Goal: Task Accomplishment & Management: Manage account settings

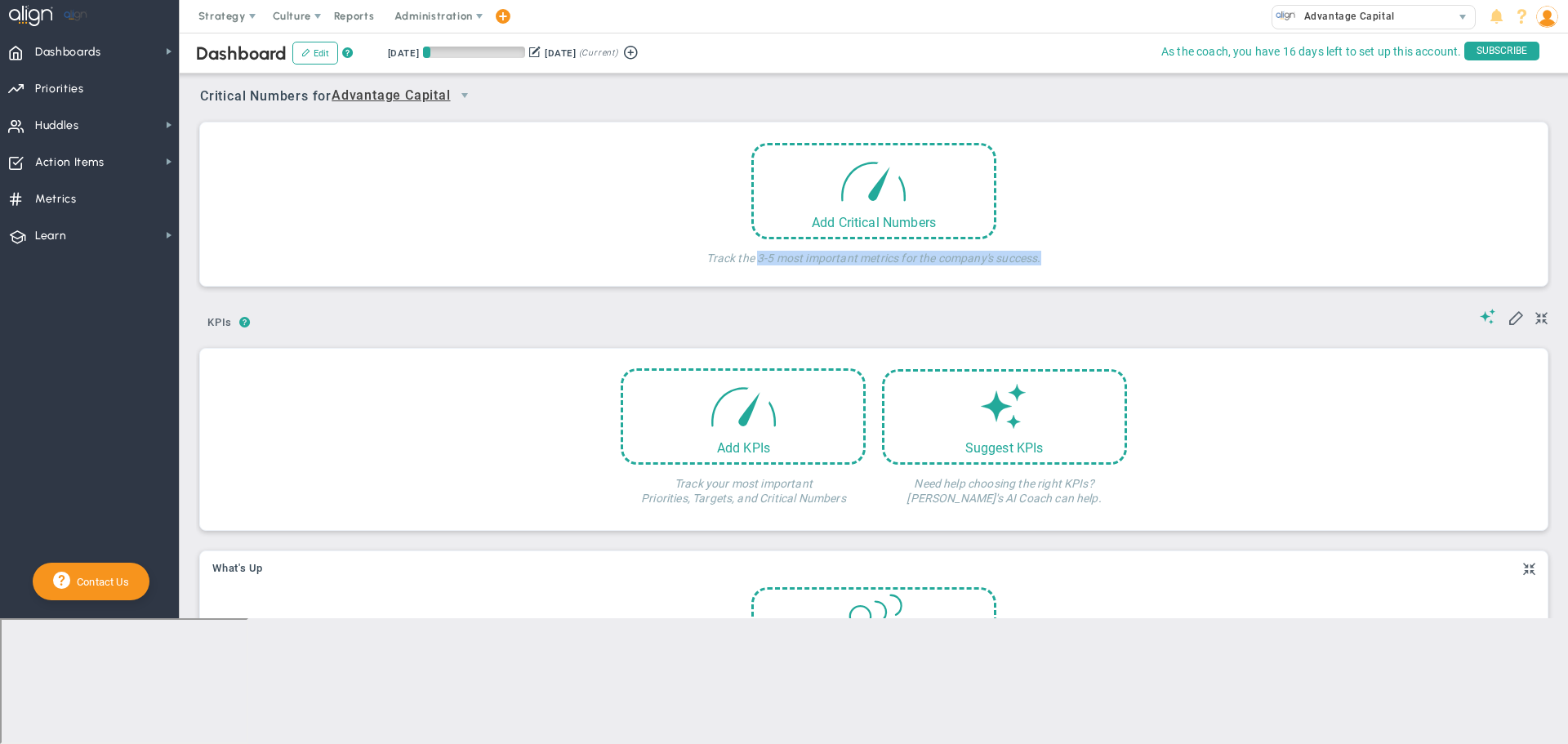
drag, startPoint x: 753, startPoint y: 257, endPoint x: 1041, endPoint y: 254, distance: 288.0
click at [1041, 254] on div "Add Critical Numbers Track the 3-5 most important metrics for the company's suc…" at bounding box center [874, 208] width 1323 height 131
copy h4 "3-5 most important metrics for the company's success."
click at [1033, 440] on div "Suggest KPIs" at bounding box center [1005, 443] width 240 height 15
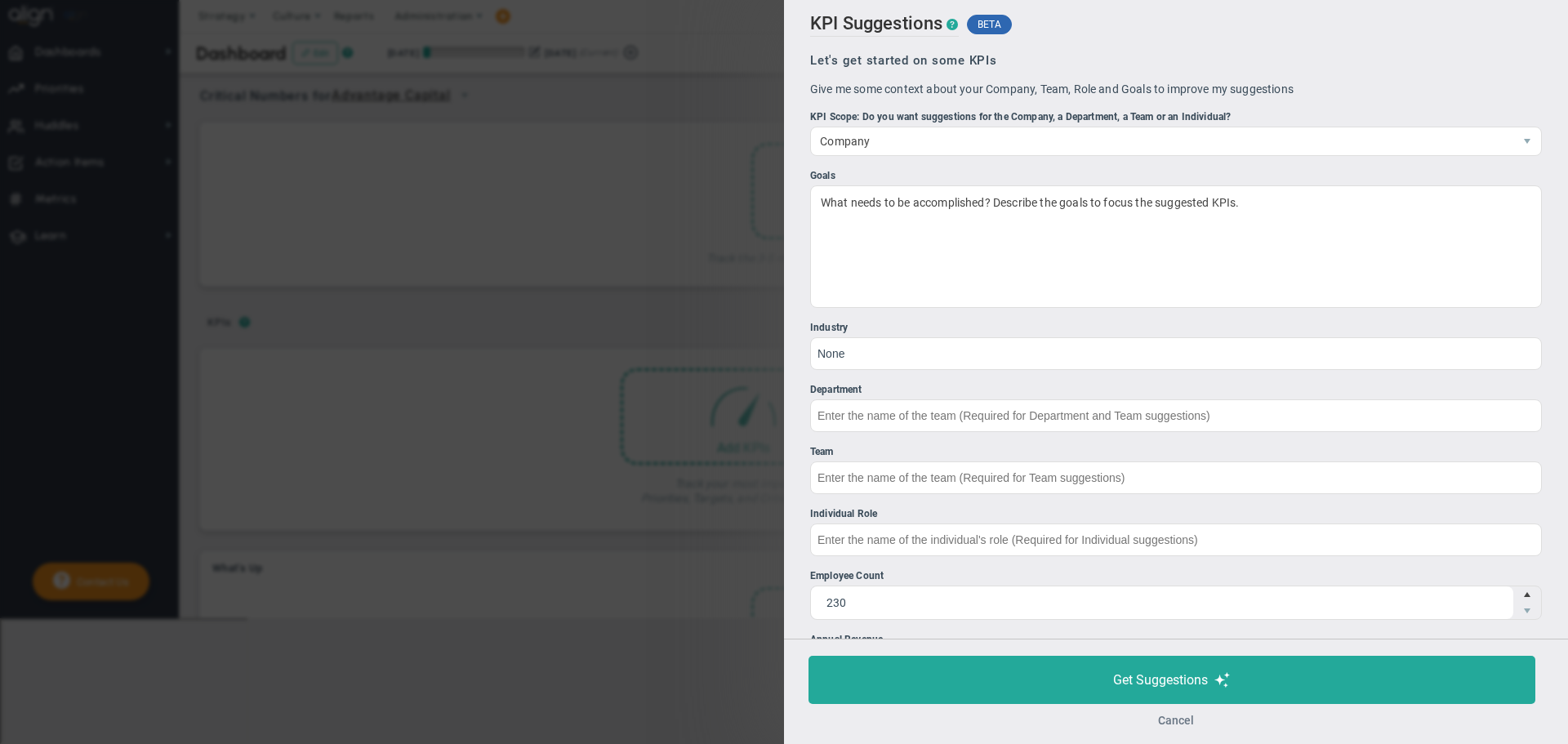
click at [1178, 720] on button "Cancel" at bounding box center [1176, 721] width 36 height 13
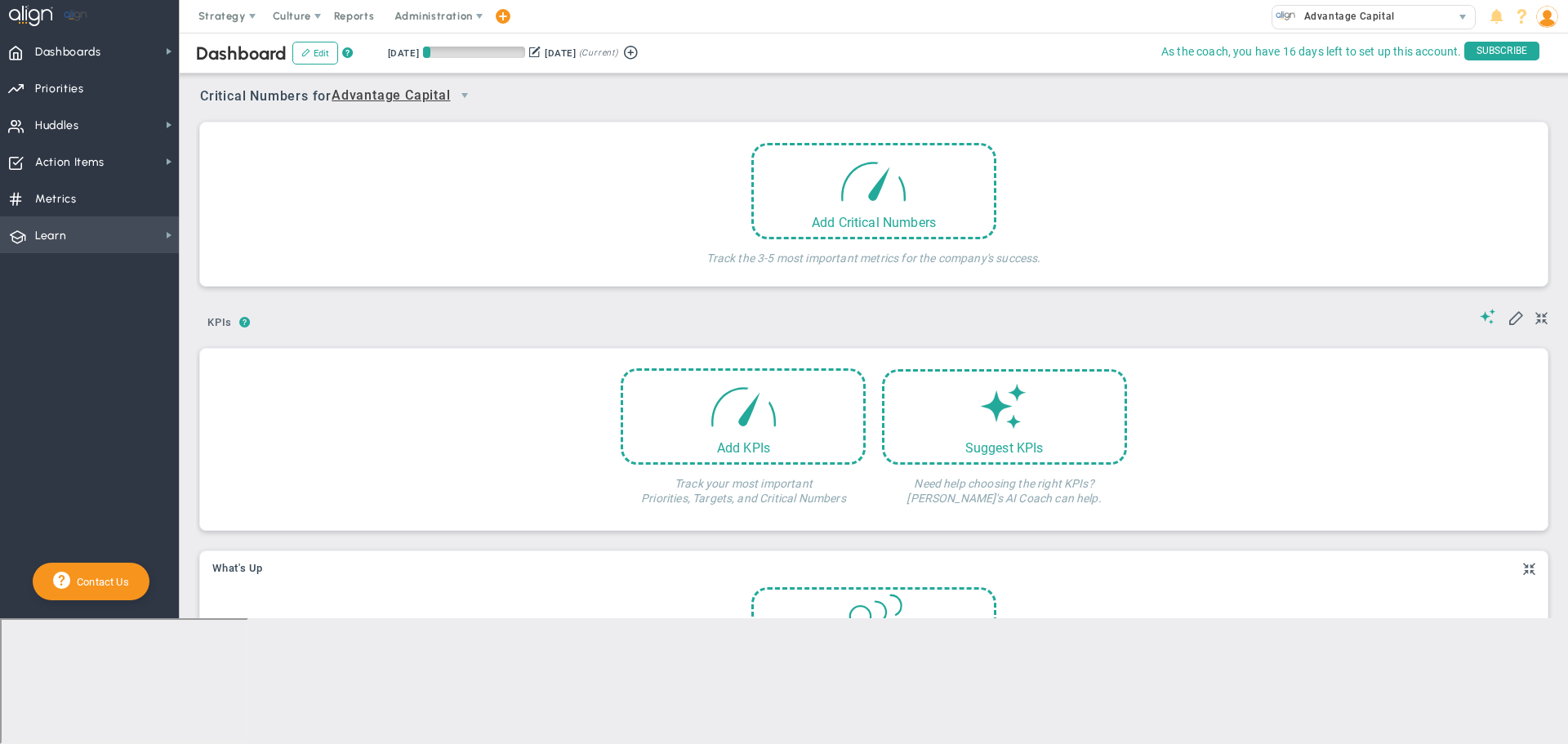
click at [86, 238] on span "Learn Learn" at bounding box center [89, 234] width 179 height 37
click at [109, 41] on span "Dashboards Dashboards" at bounding box center [89, 50] width 179 height 37
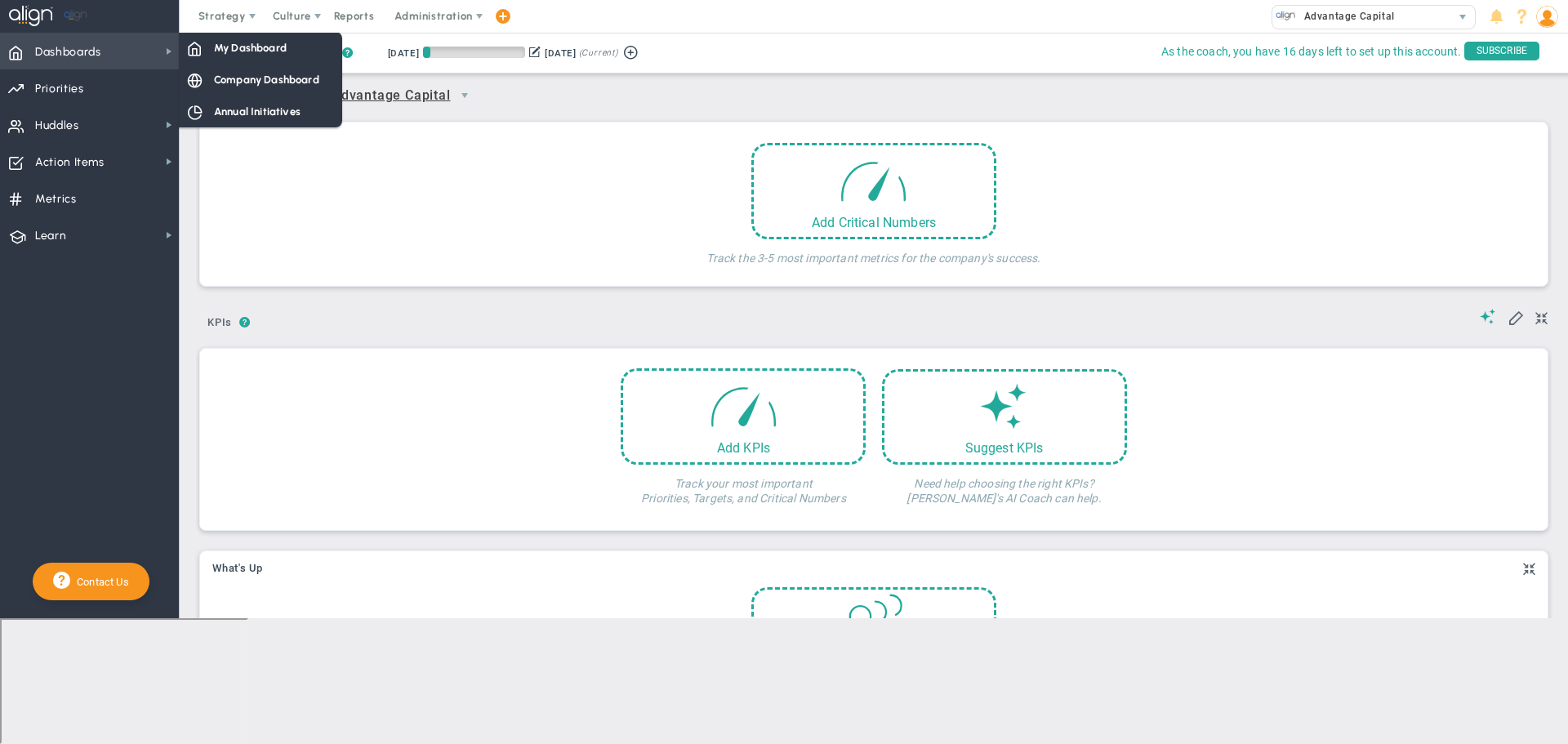
click at [109, 41] on span "Dashboards Dashboards" at bounding box center [89, 50] width 179 height 37
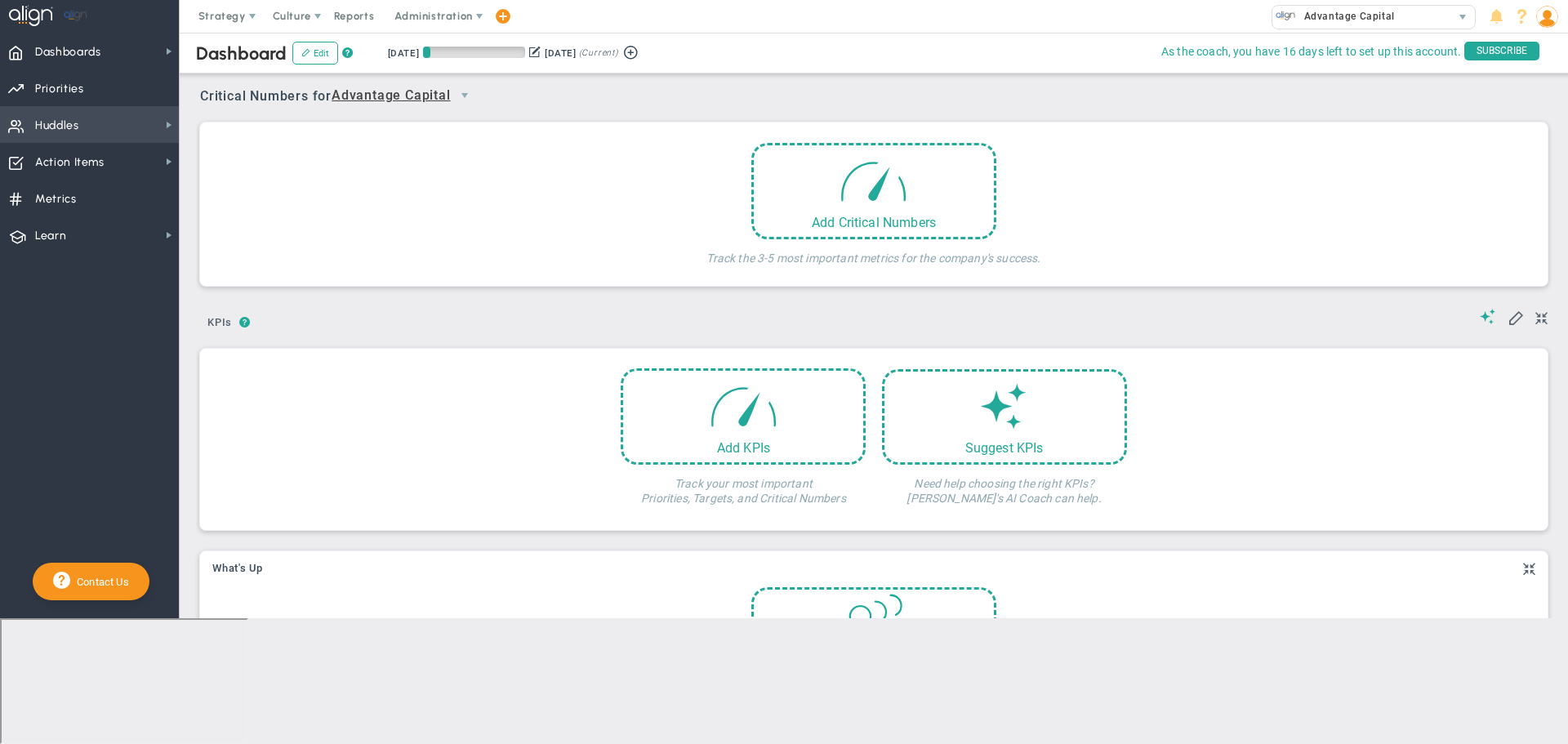
click at [57, 116] on span "Huddles" at bounding box center [57, 126] width 44 height 34
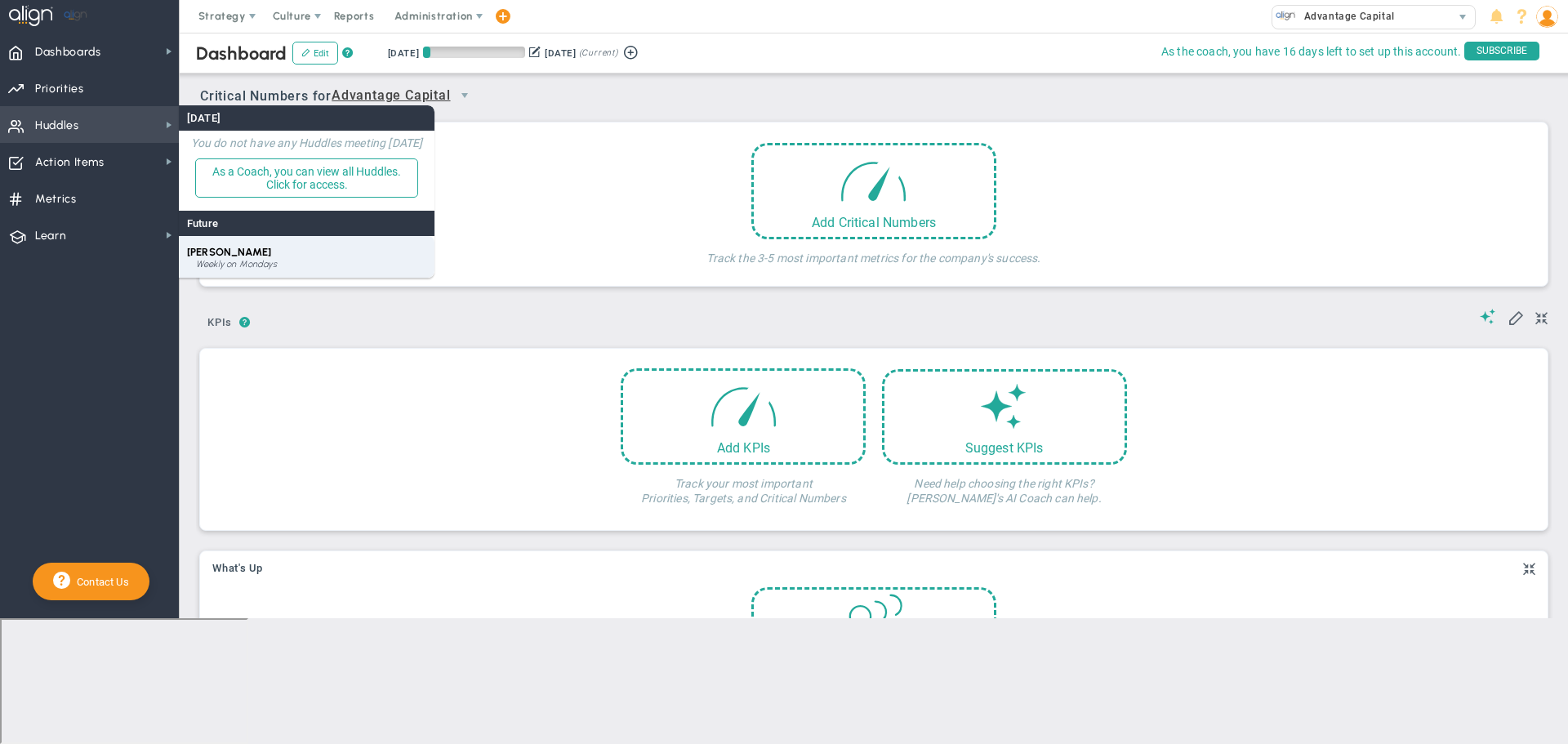
click at [243, 259] on div "[PERSON_NAME] Weekly on Mondays" at bounding box center [306, 257] width 256 height 41
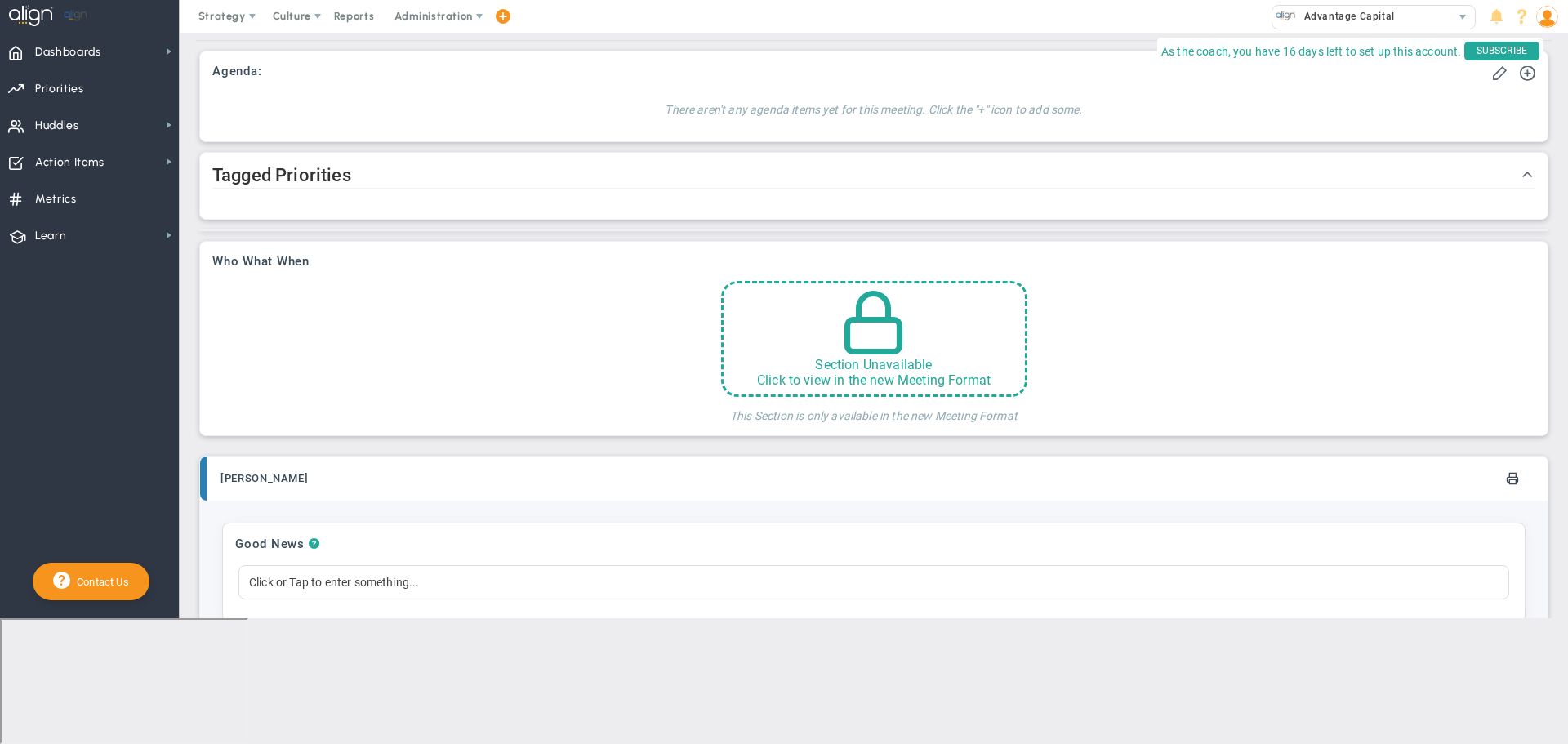
scroll to position [107, 0]
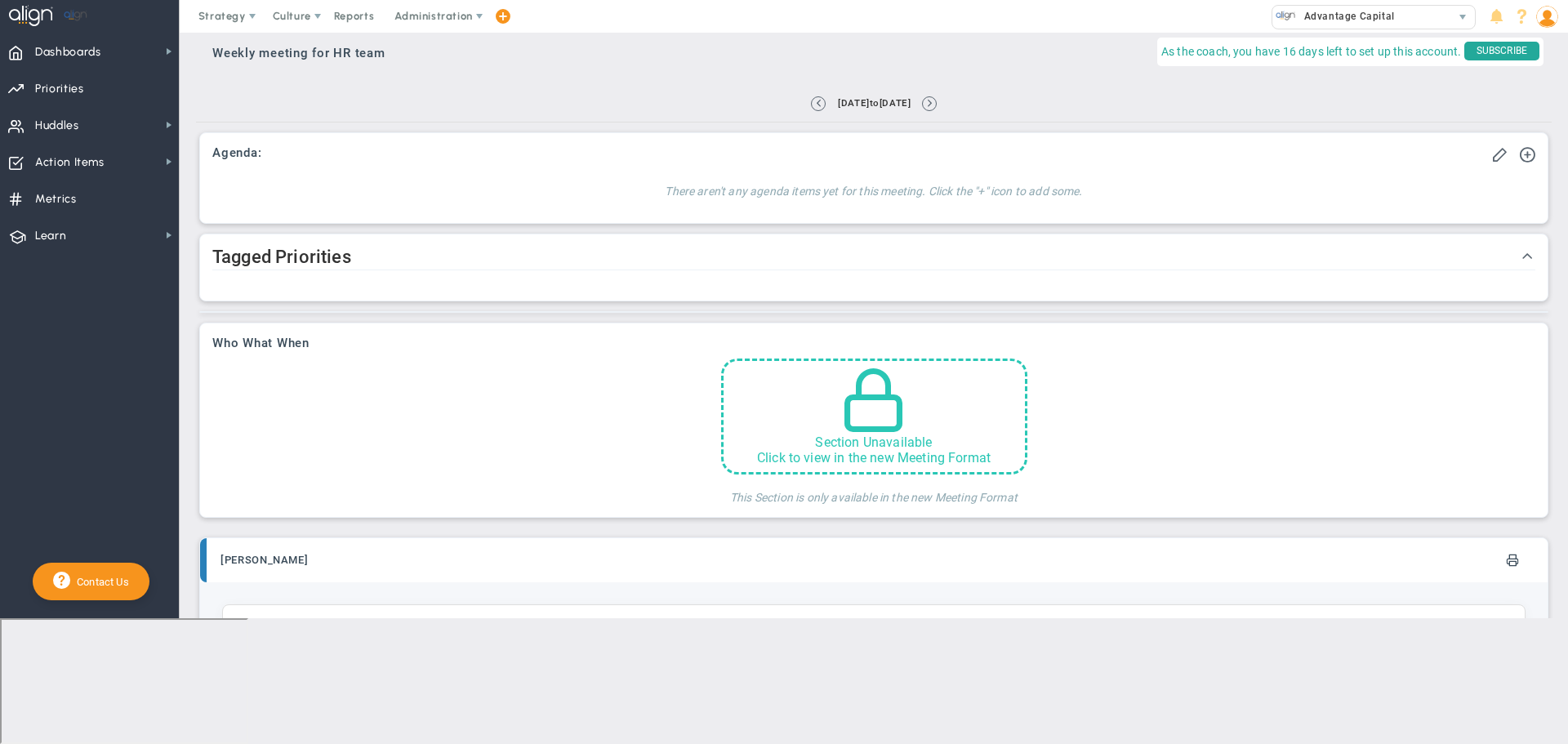
click at [902, 409] on span at bounding box center [873, 395] width 69 height 69
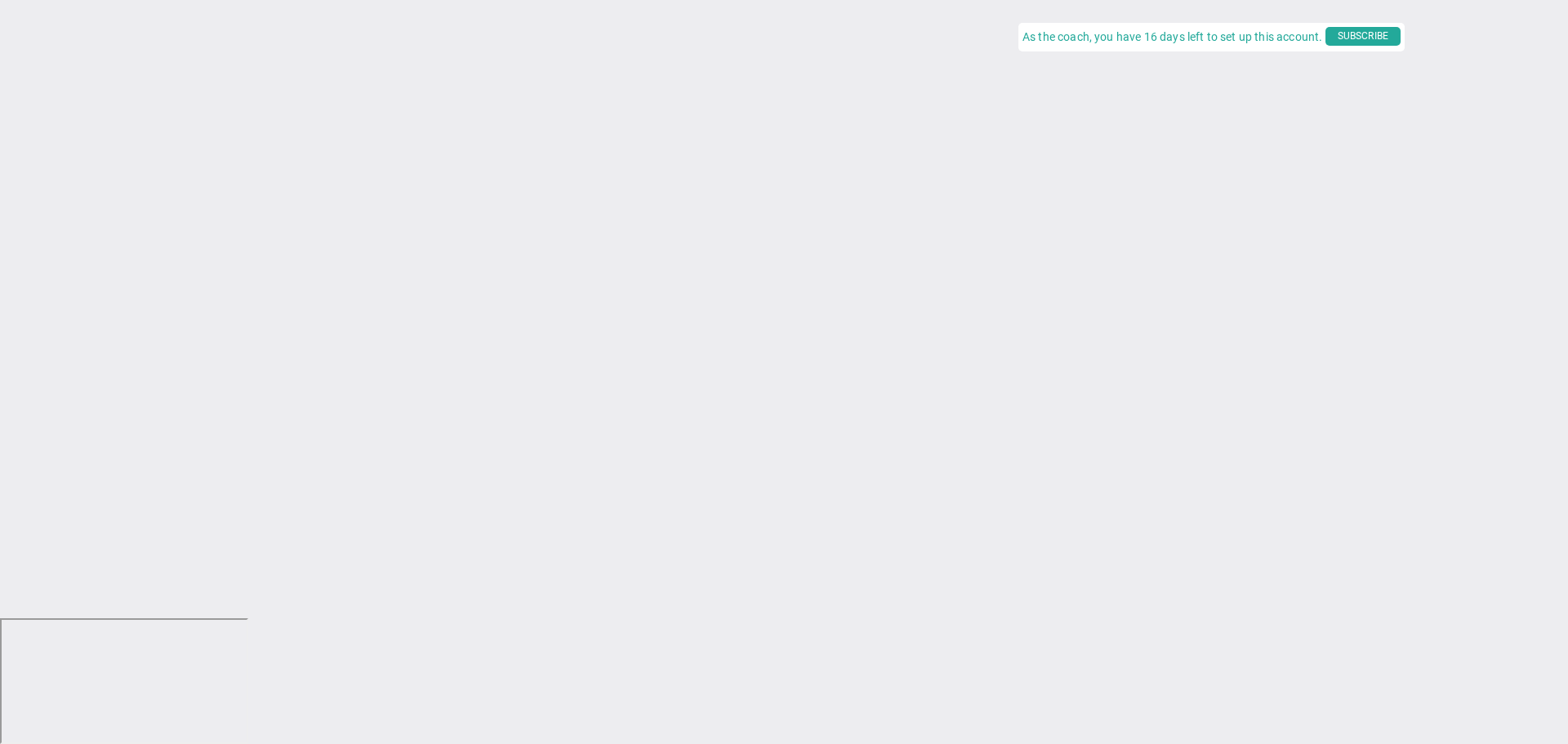
type input "[DATE]"
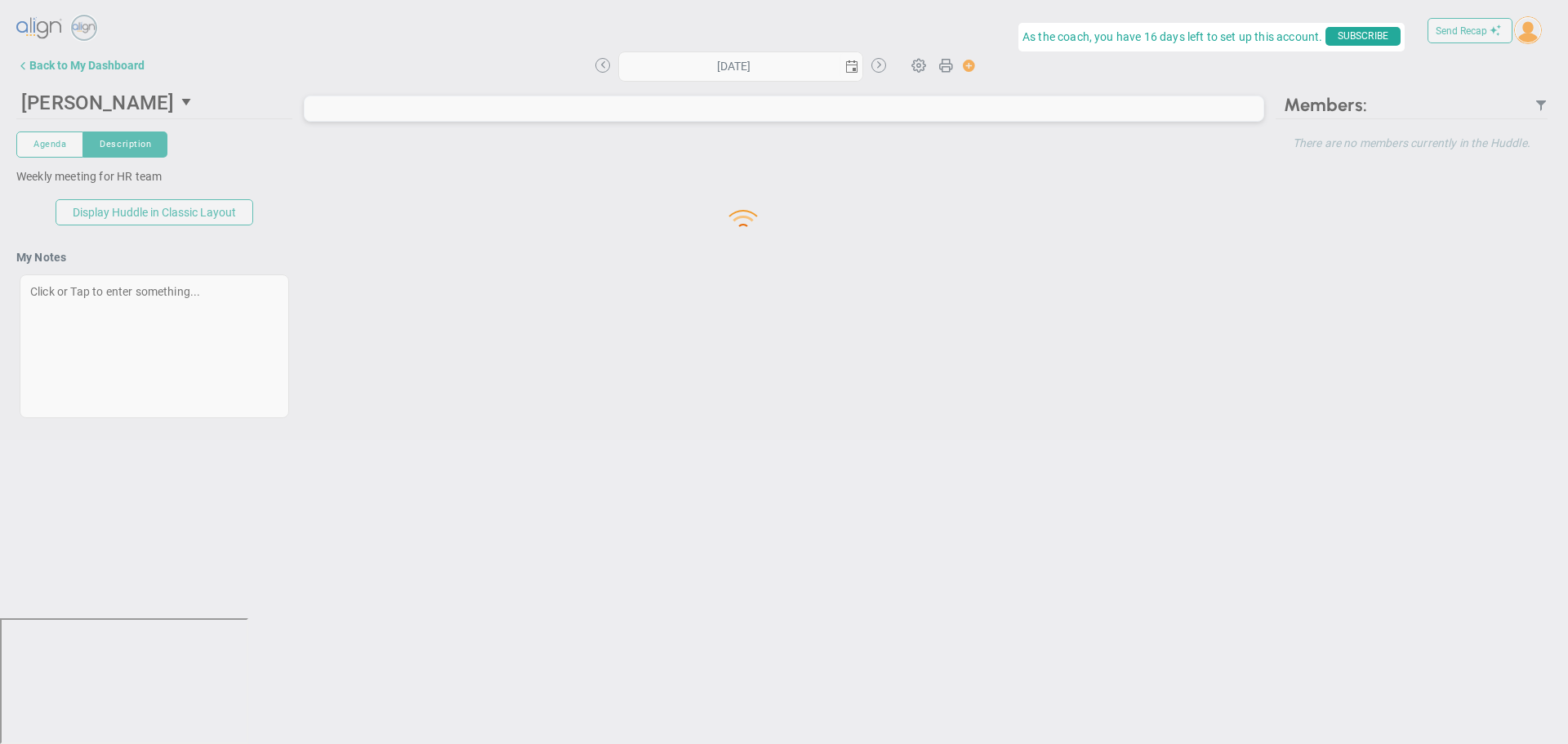
type input "[DATE]"
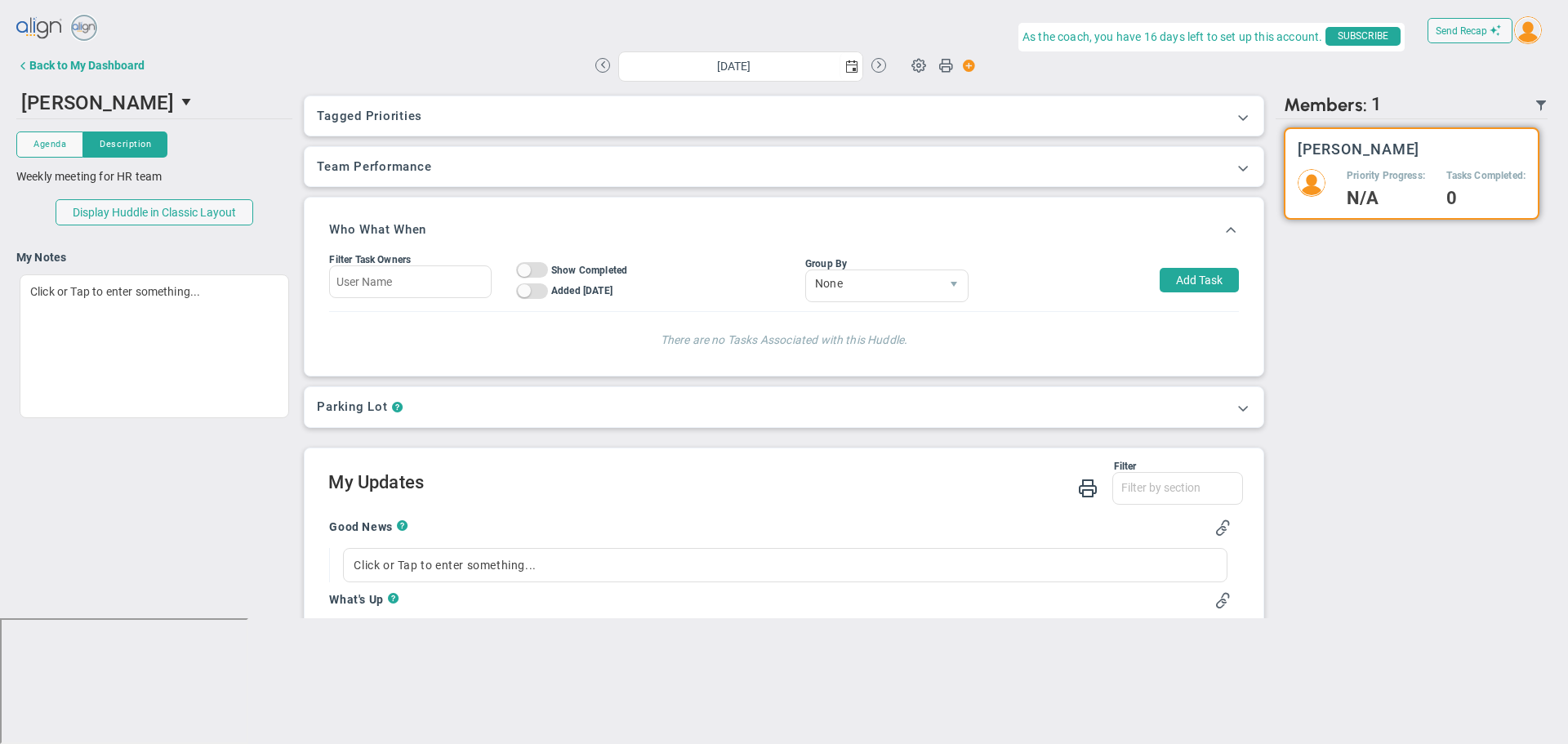
click at [623, 408] on div "Parking Lot ?" at bounding box center [783, 407] width 933 height 15
click at [1234, 413] on span at bounding box center [1242, 407] width 16 height 16
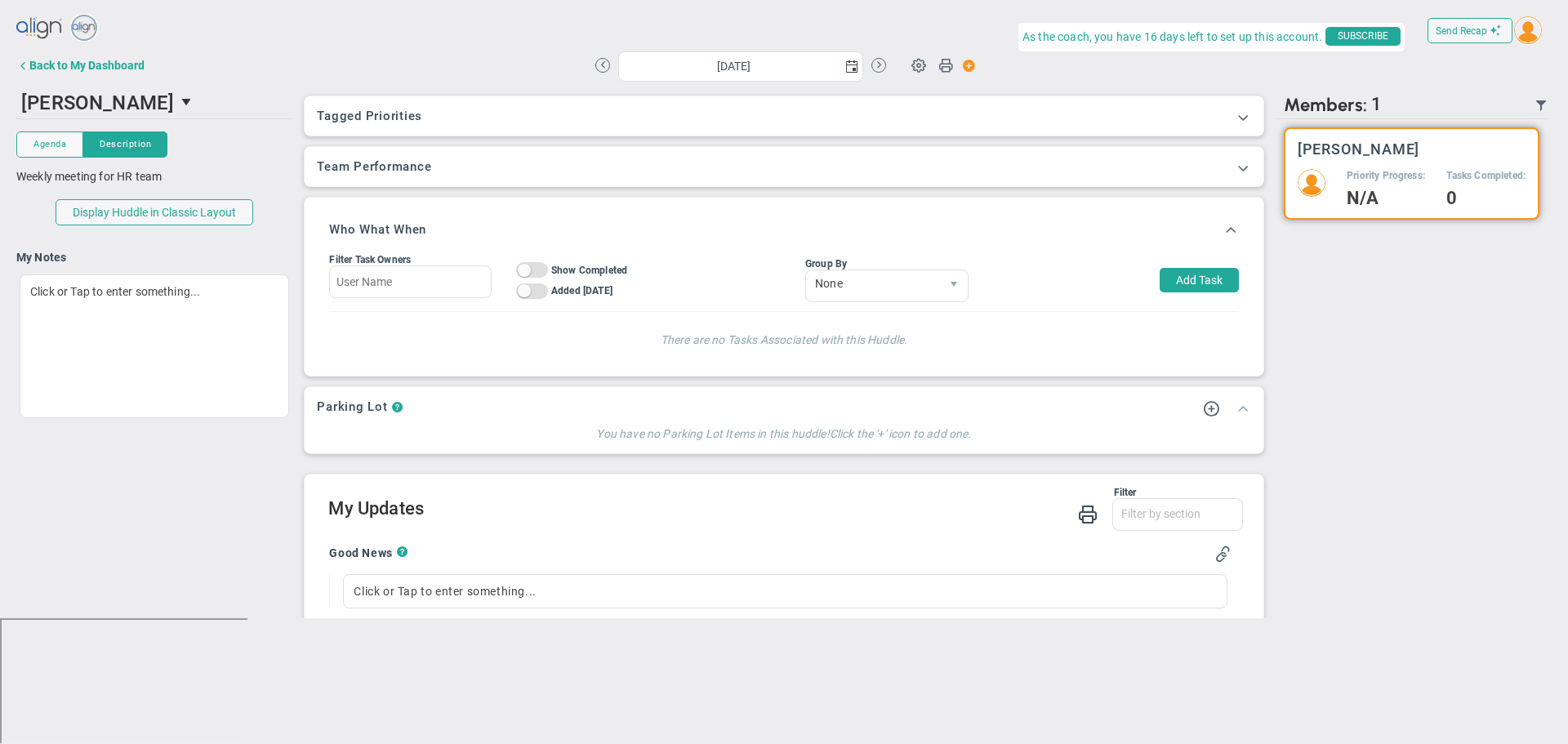
click at [1234, 413] on span at bounding box center [1242, 407] width 16 height 16
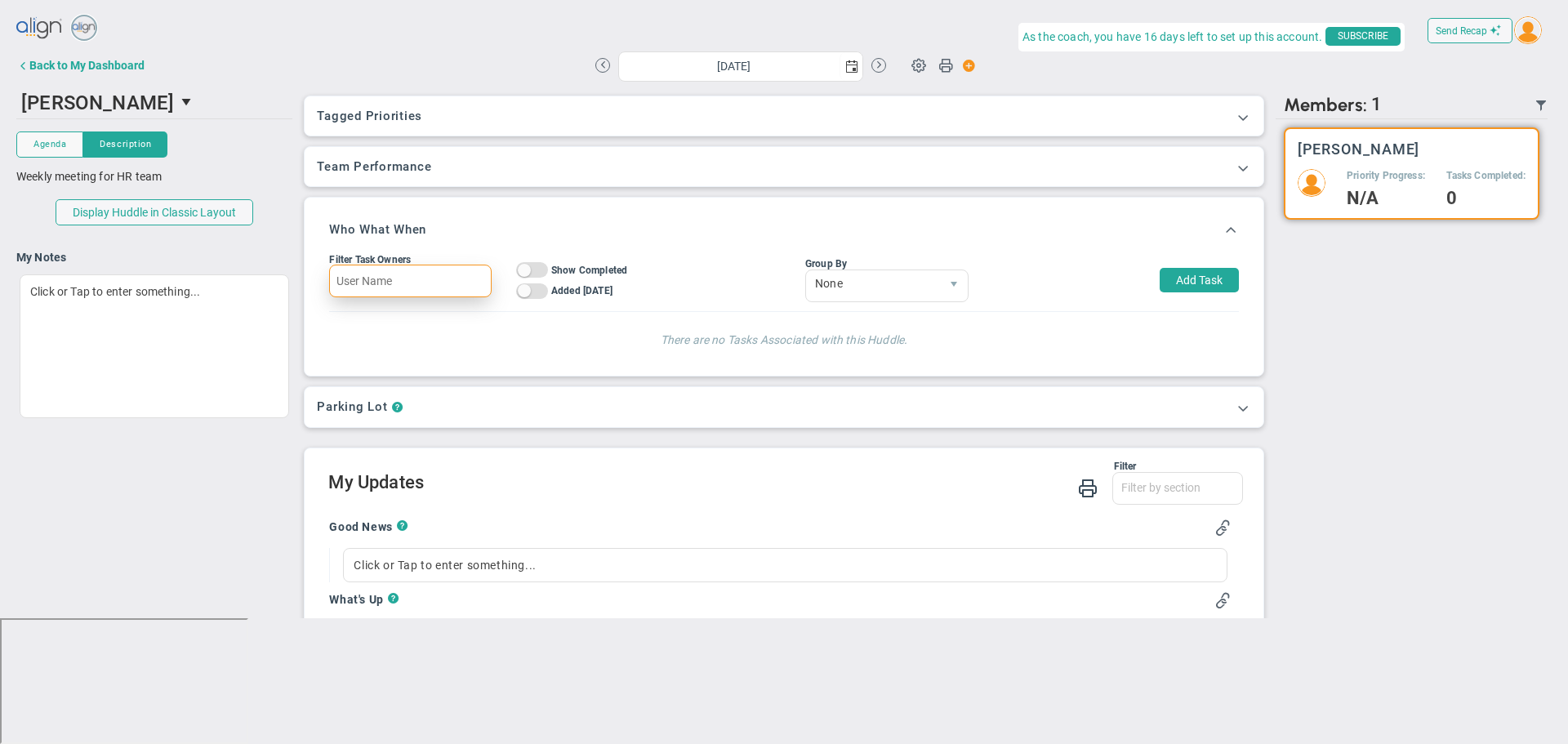
click at [436, 276] on input "text" at bounding box center [410, 281] width 161 height 32
click at [915, 64] on span at bounding box center [919, 65] width 31 height 31
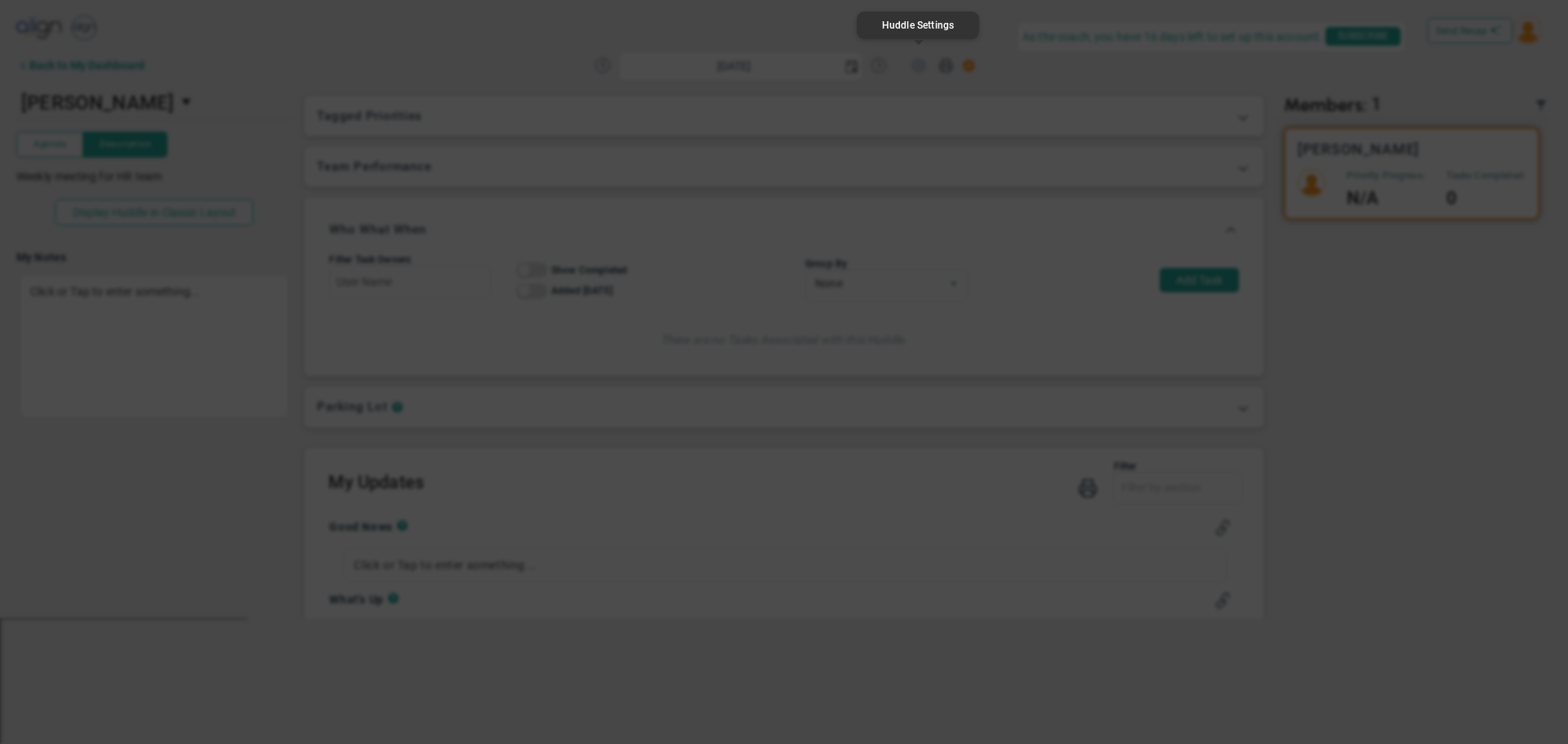
type input "[PERSON_NAME]"
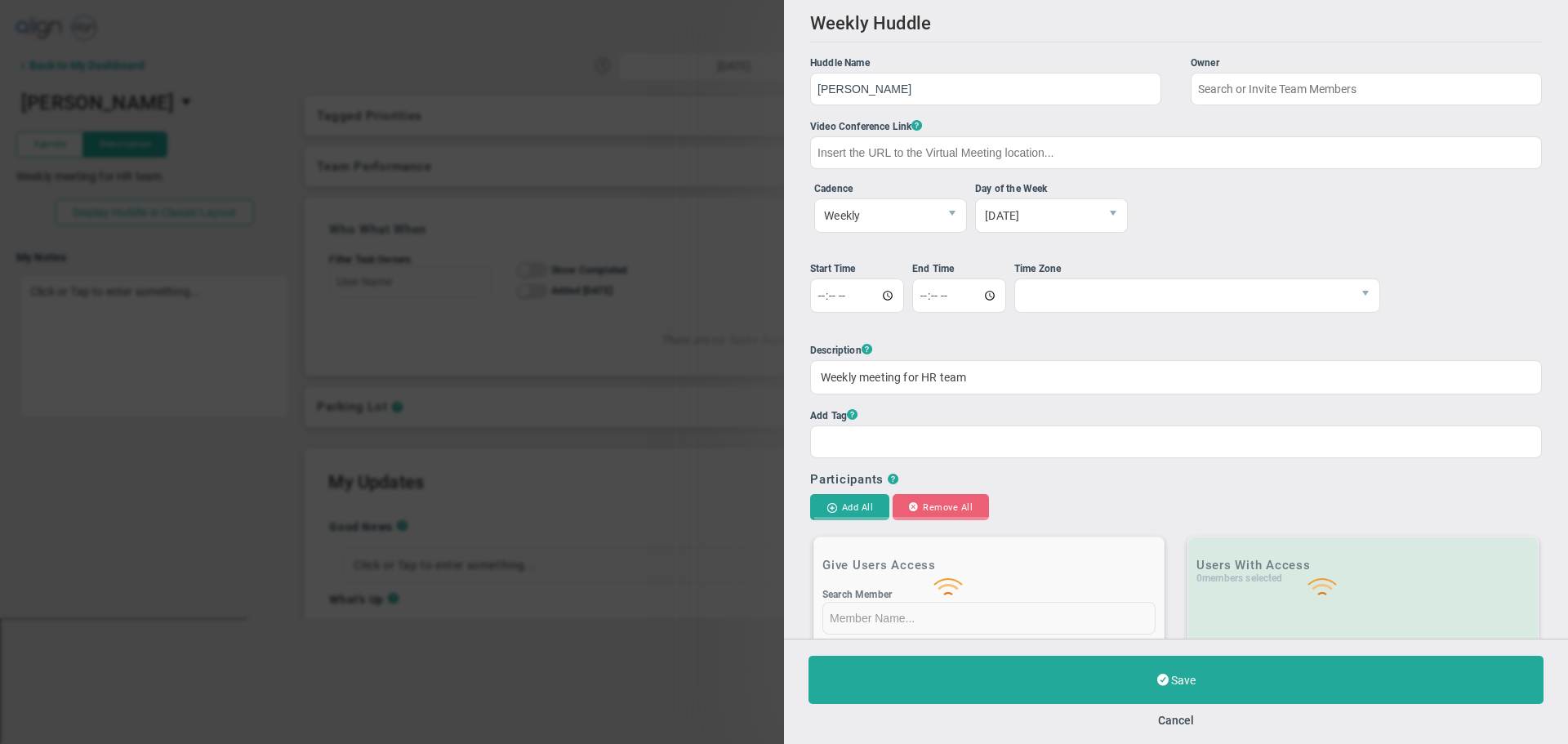
type input "[PERSON_NAME]"
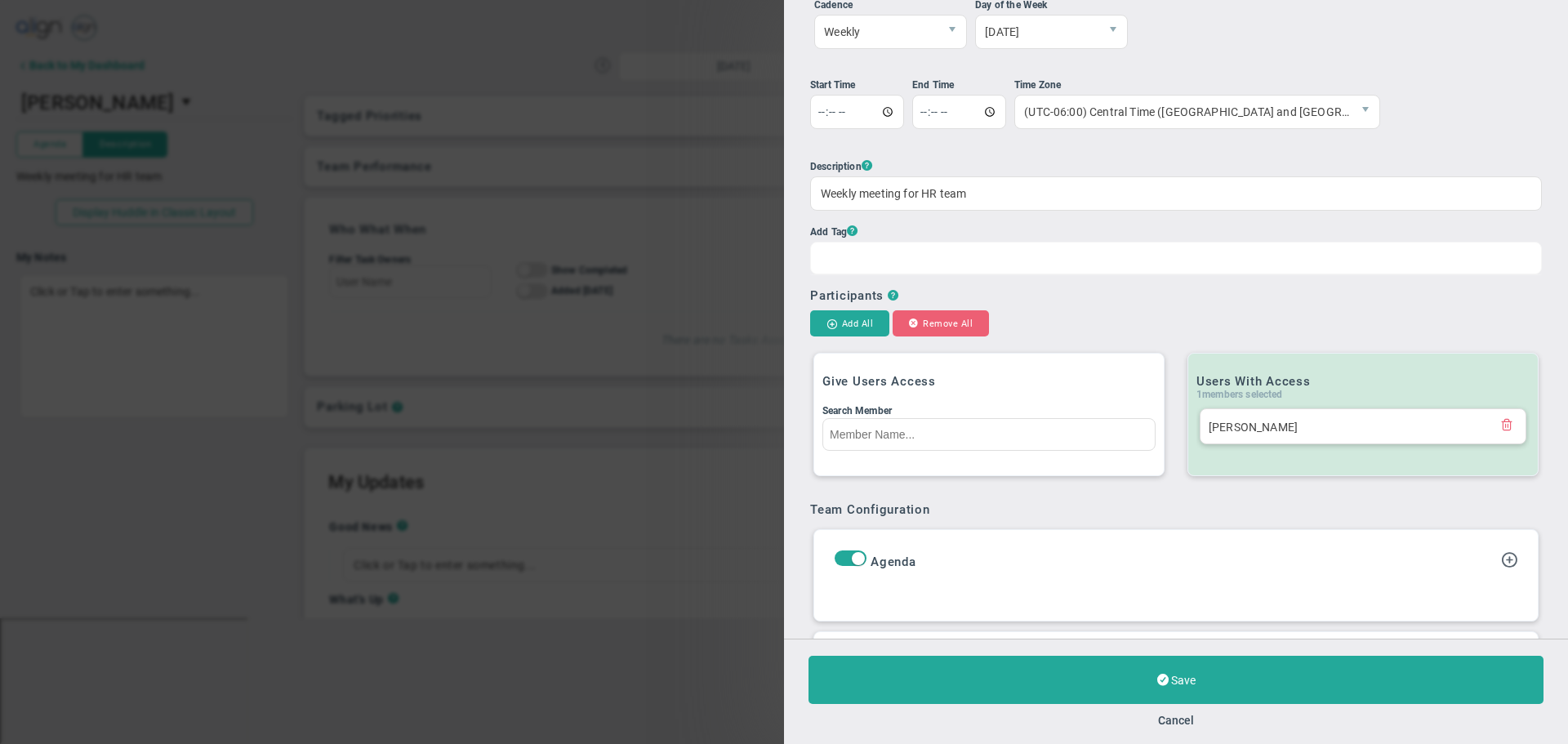
scroll to position [245, 0]
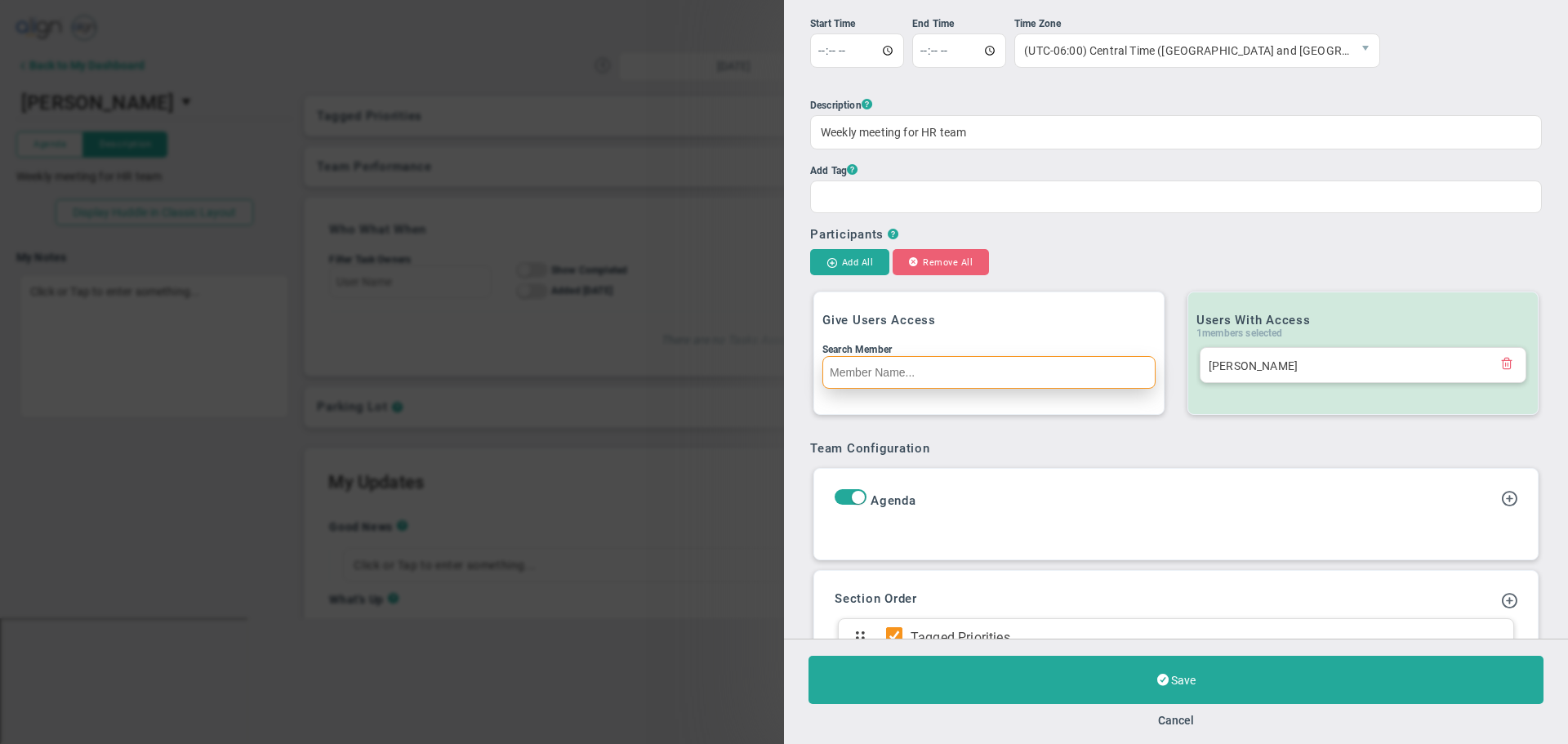
click at [933, 365] on input "Search Member" at bounding box center [989, 372] width 333 height 32
click at [864, 373] on input "Keyairre" at bounding box center [989, 372] width 333 height 32
drag, startPoint x: 912, startPoint y: 381, endPoint x: 920, endPoint y: 398, distance: 18.8
click at [912, 381] on input "Keyaire" at bounding box center [989, 372] width 333 height 32
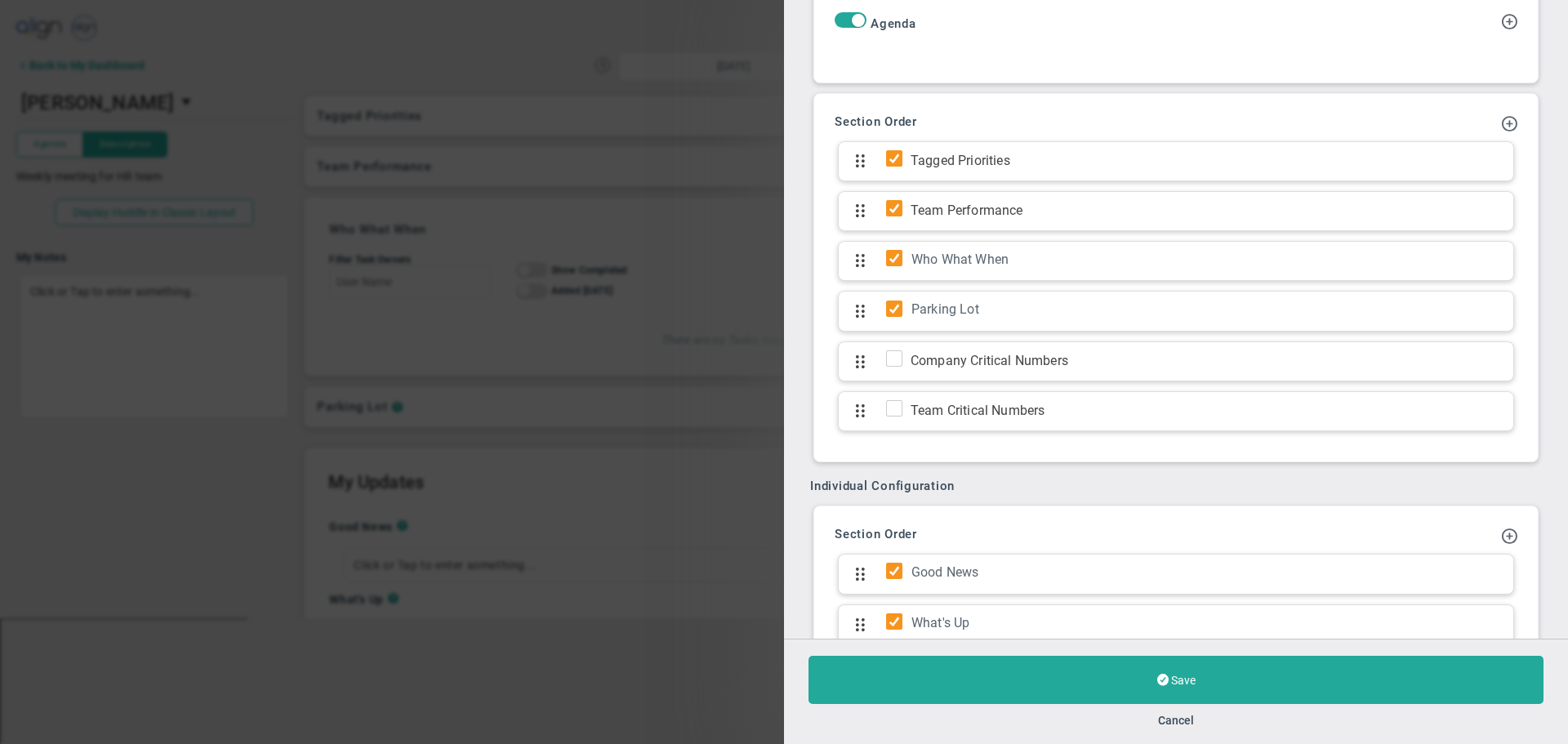
scroll to position [735, 0]
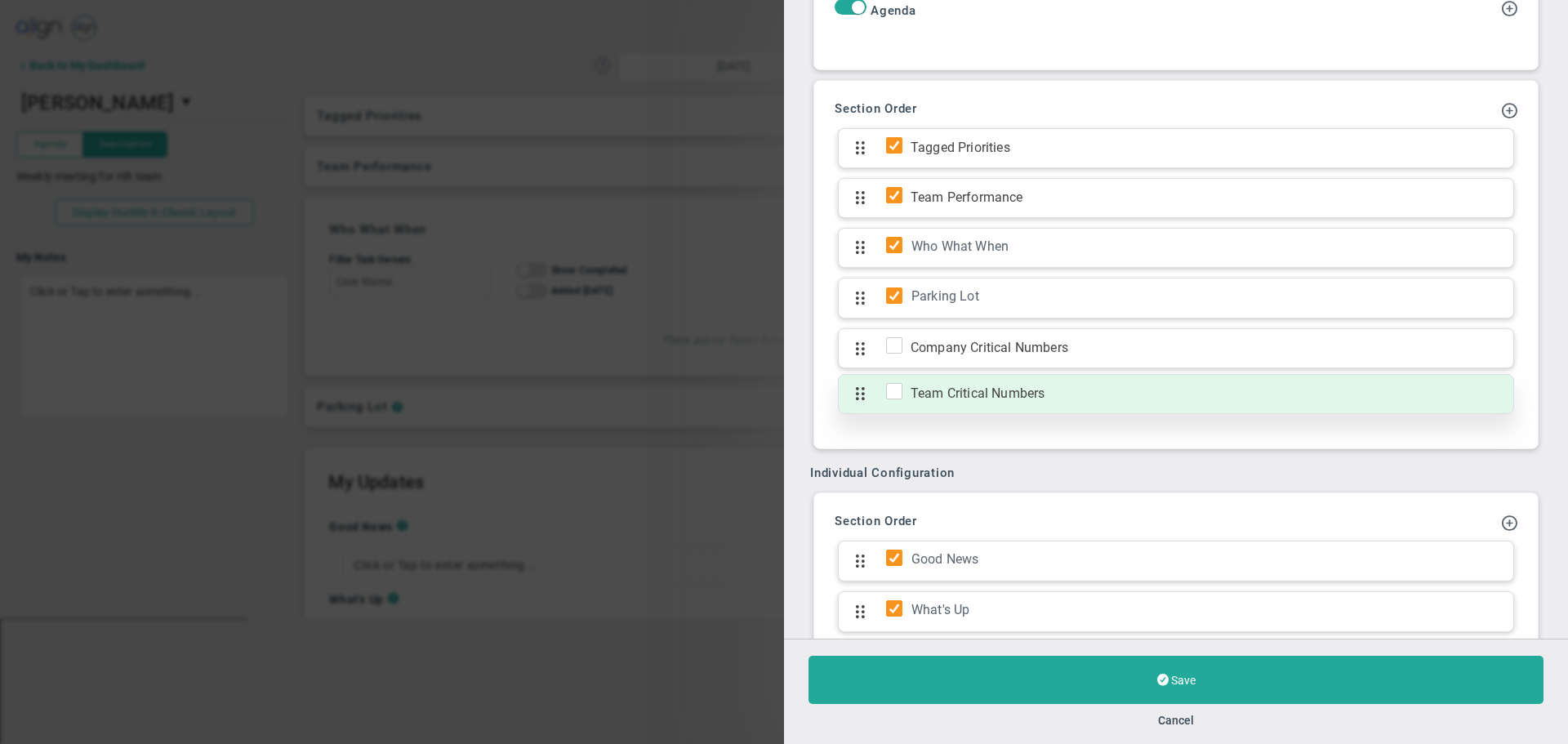
type input "[PERSON_NAME]"
click at [890, 398] on input "checkbox" at bounding box center [898, 395] width 16 height 16
checkbox input "true"
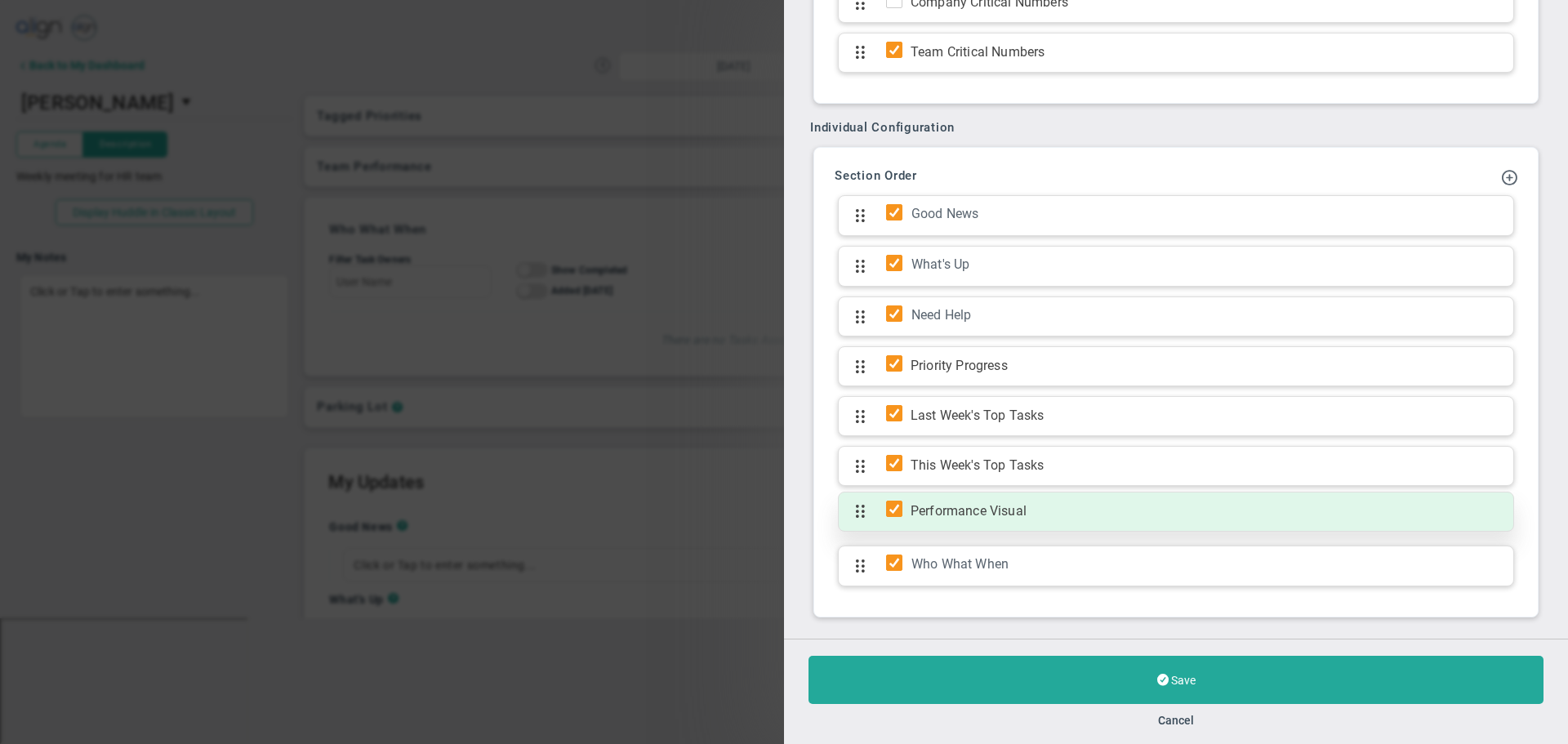
scroll to position [1085, 0]
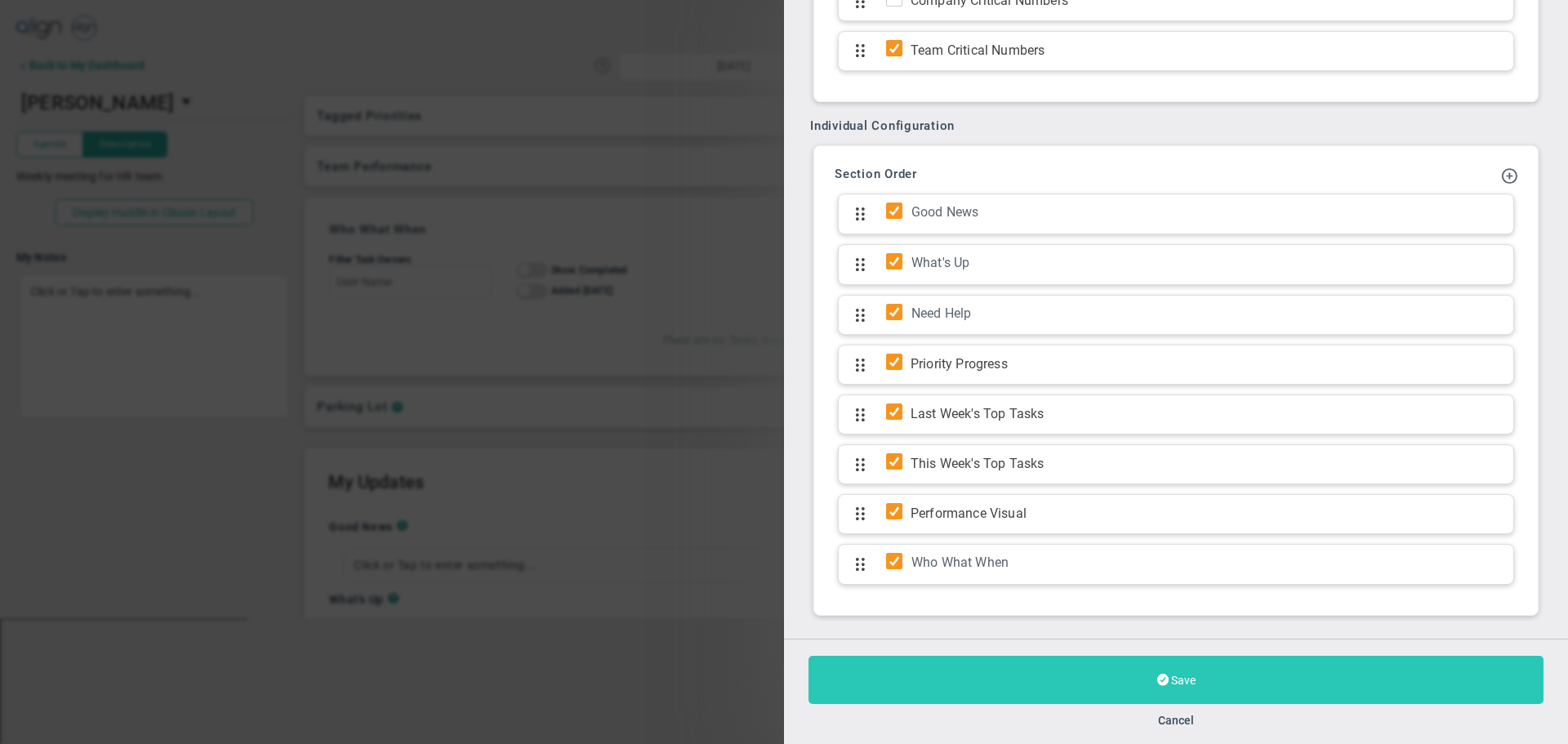
click at [1206, 680] on button "Save" at bounding box center [1175, 680] width 735 height 48
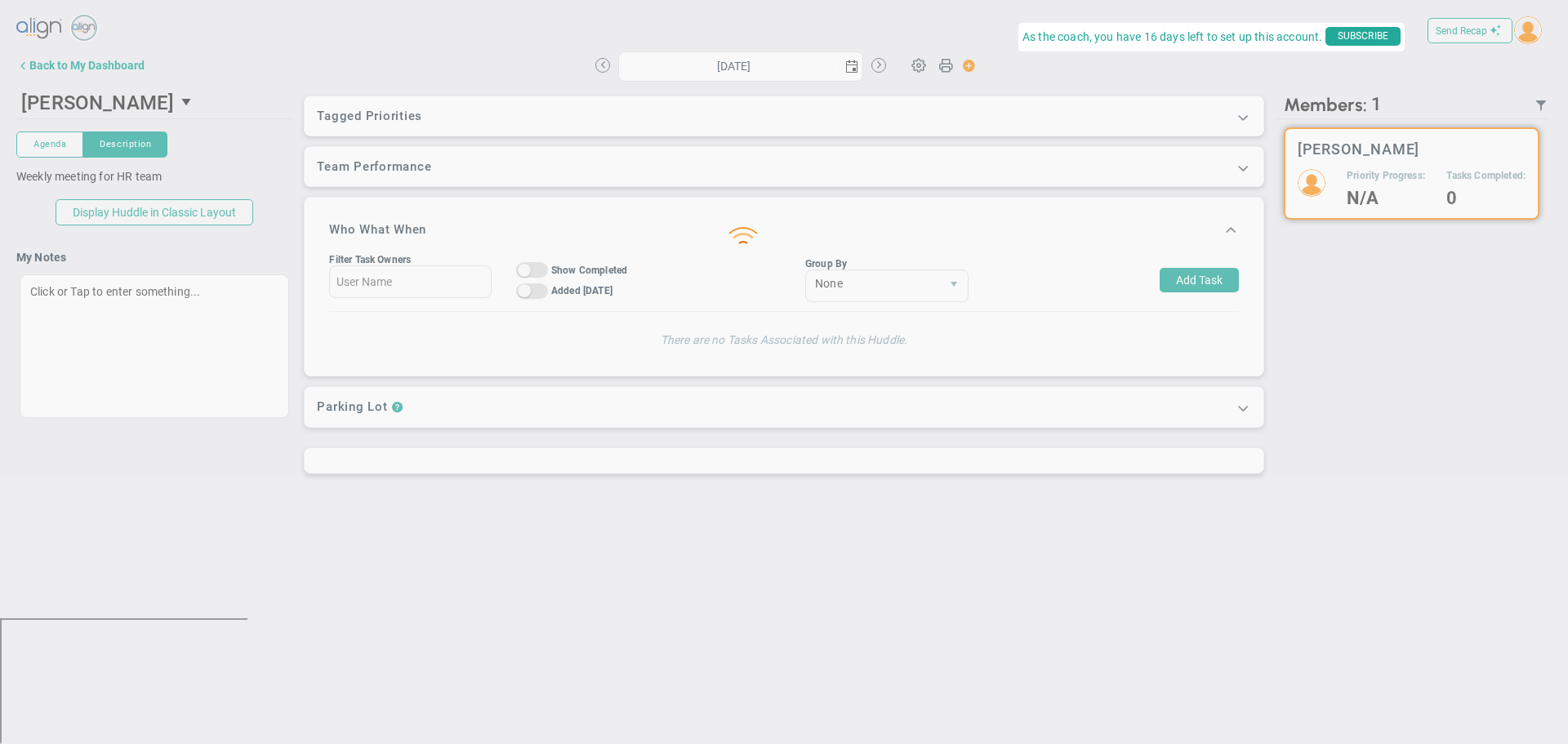
type input "[DATE]"
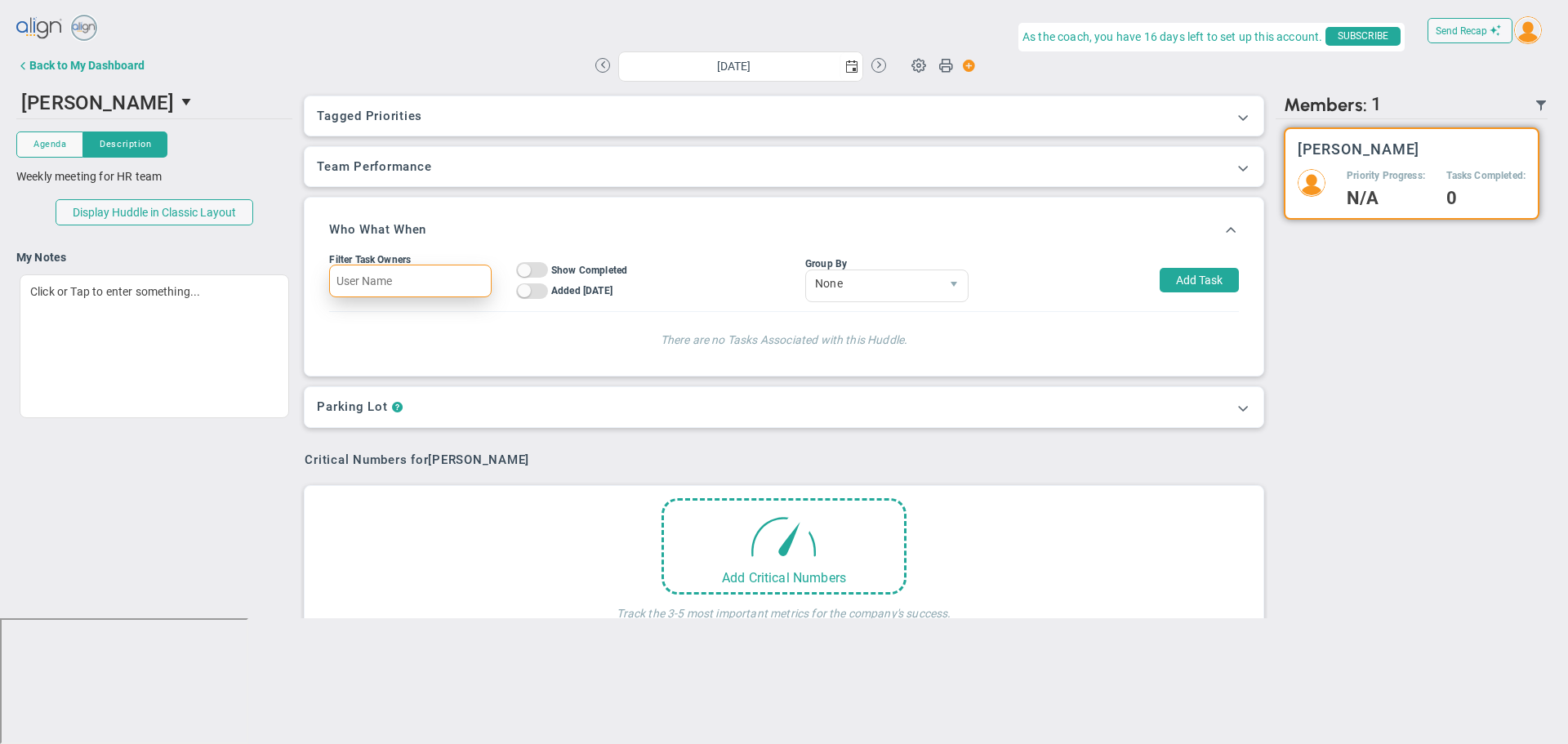
click at [402, 277] on input "text" at bounding box center [410, 281] width 161 height 32
click at [45, 146] on span "Agenda" at bounding box center [49, 144] width 32 height 13
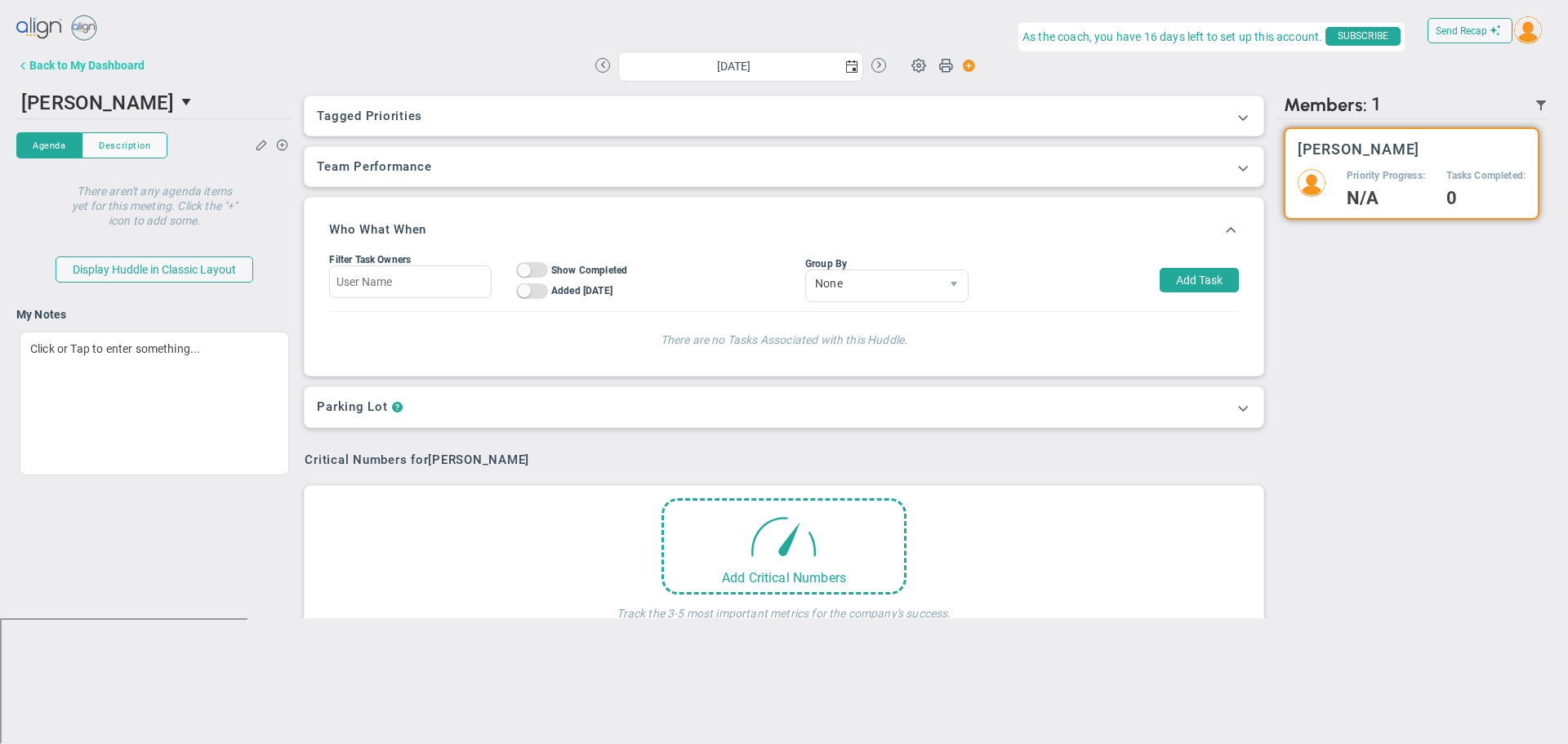
click at [30, 61] on div "Back to My Dashboard" at bounding box center [87, 66] width 115 height 13
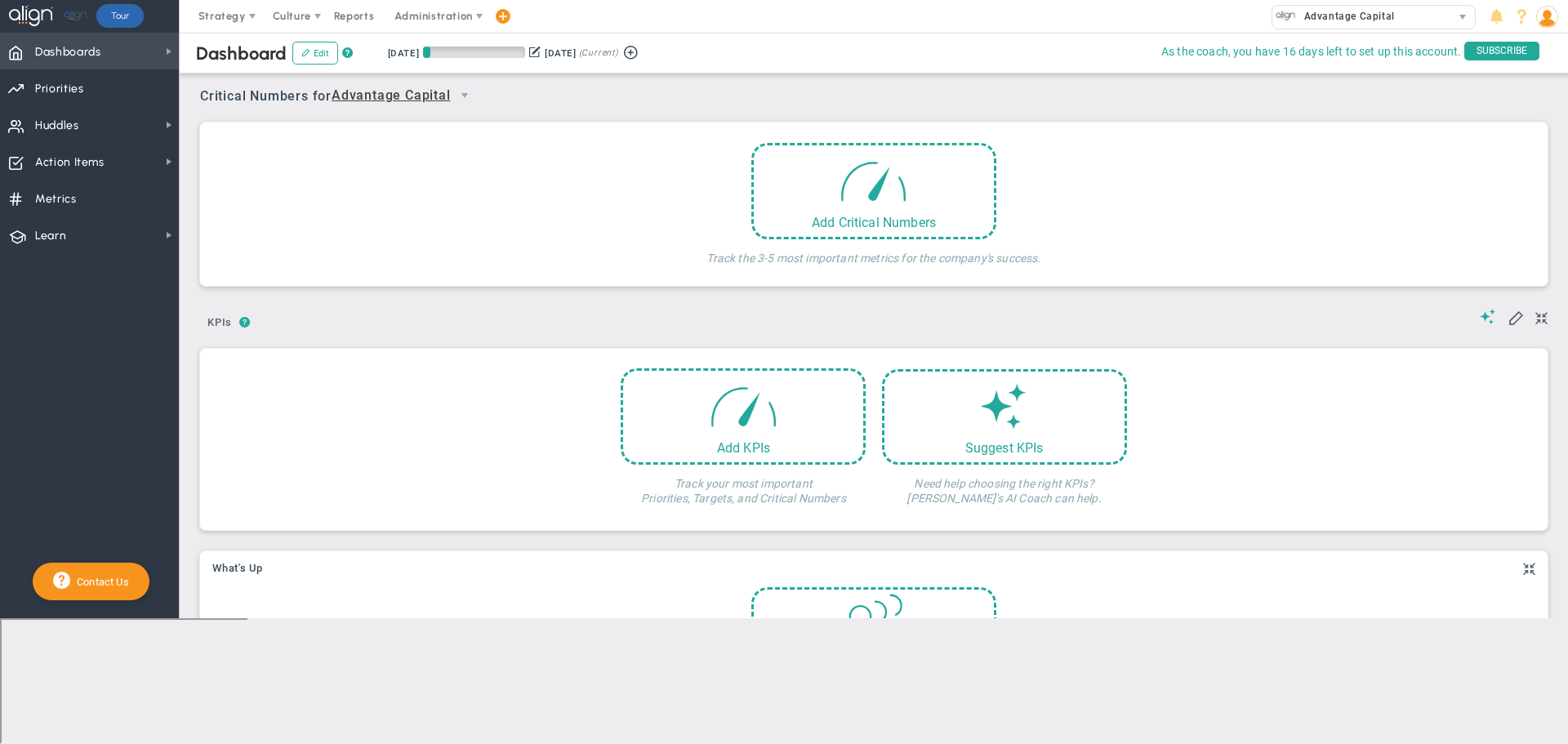
click at [69, 45] on span "Dashboards" at bounding box center [68, 52] width 66 height 34
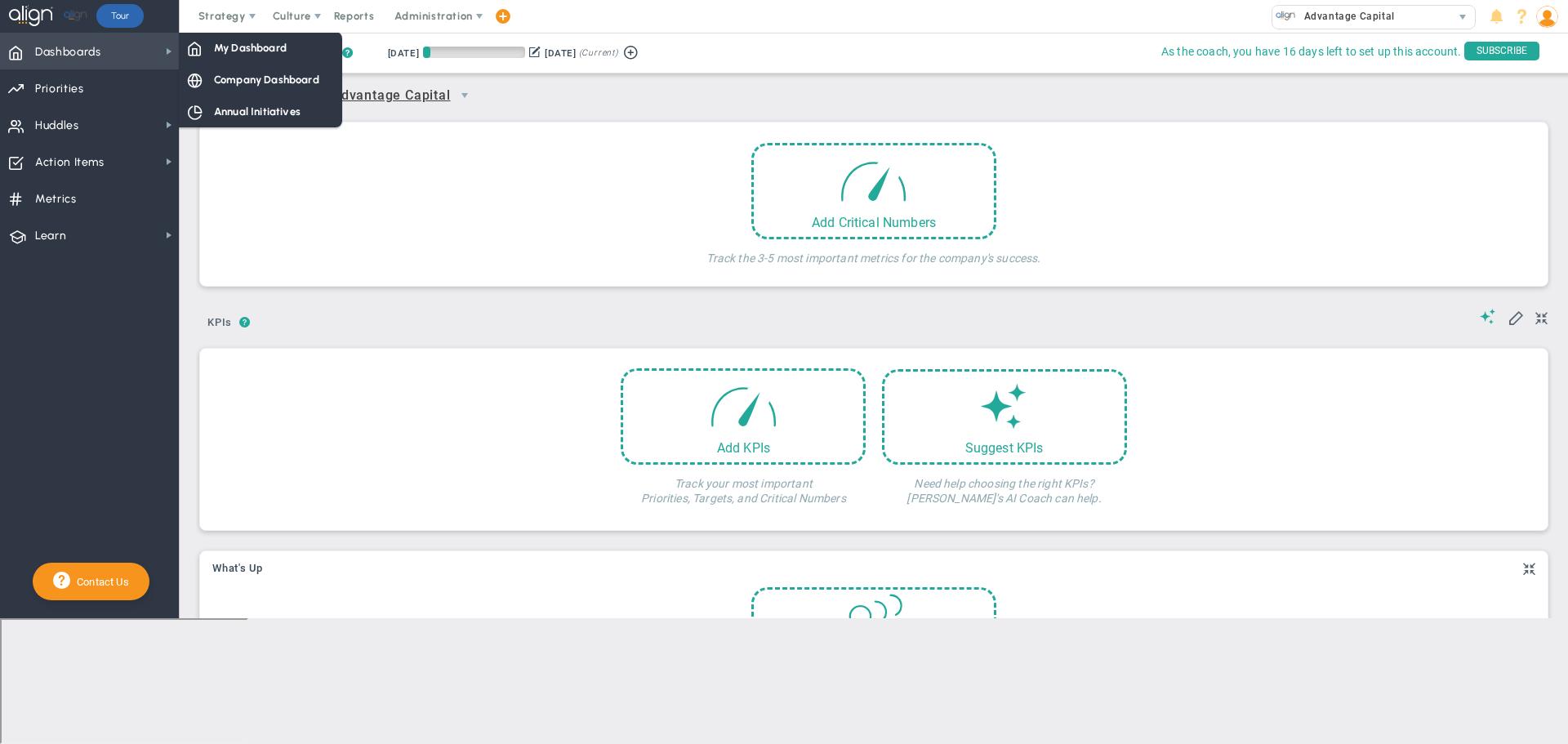
click at [69, 45] on span "Dashboards" at bounding box center [68, 52] width 66 height 34
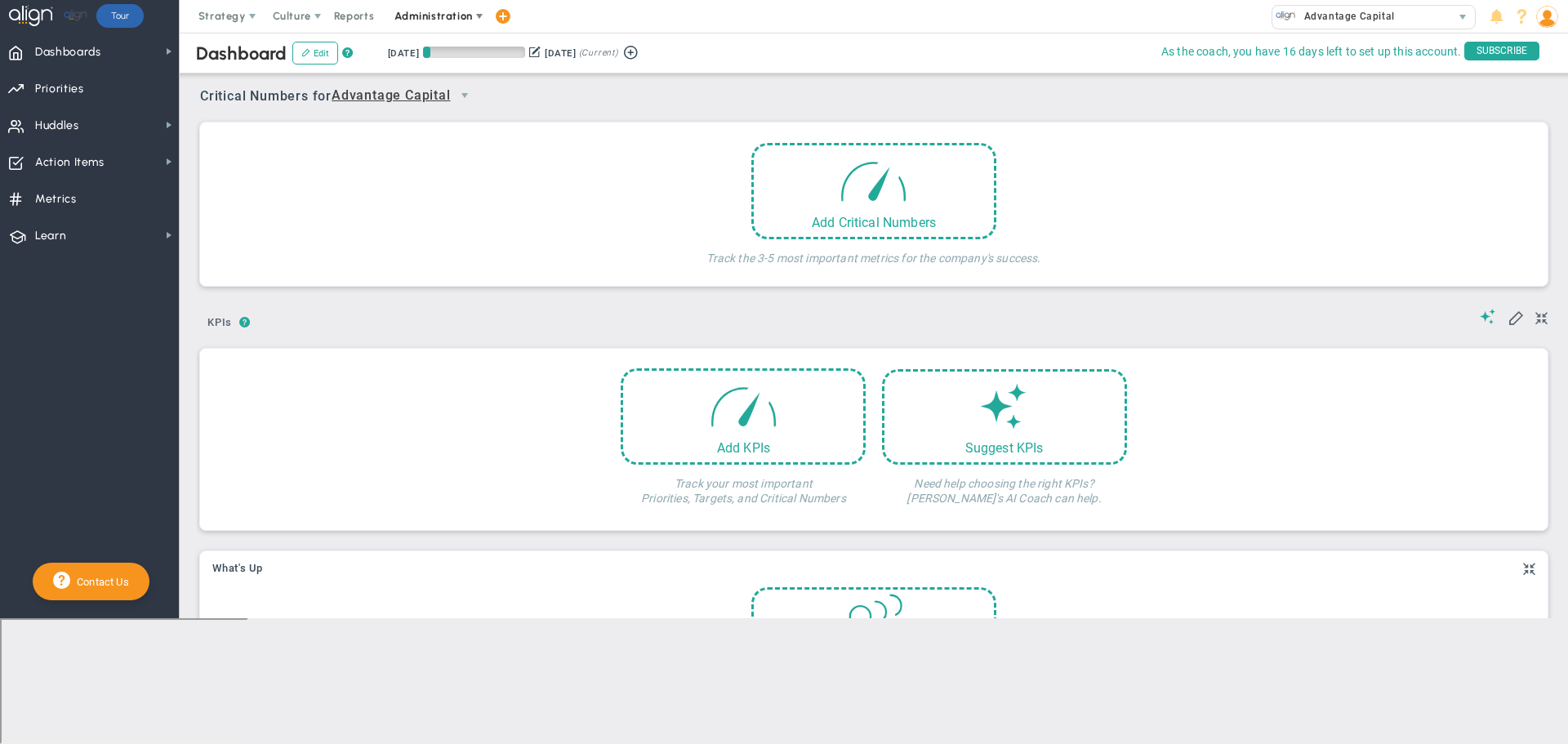
click at [431, 18] on span "Administration" at bounding box center [433, 16] width 77 height 13
click at [439, 45] on span "Manage Users" at bounding box center [442, 48] width 118 height 32
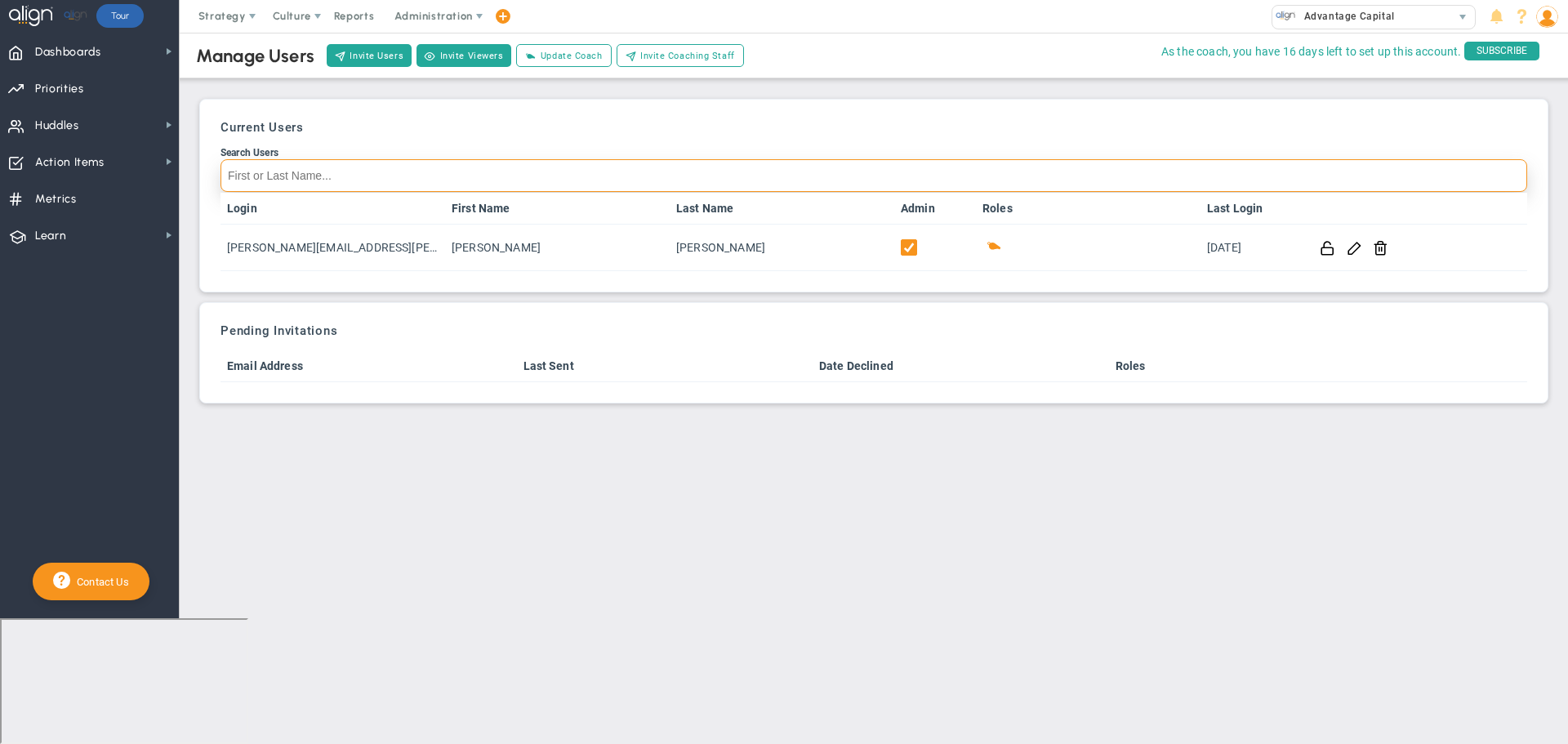
click at [317, 170] on input "Search Users" at bounding box center [874, 175] width 1306 height 32
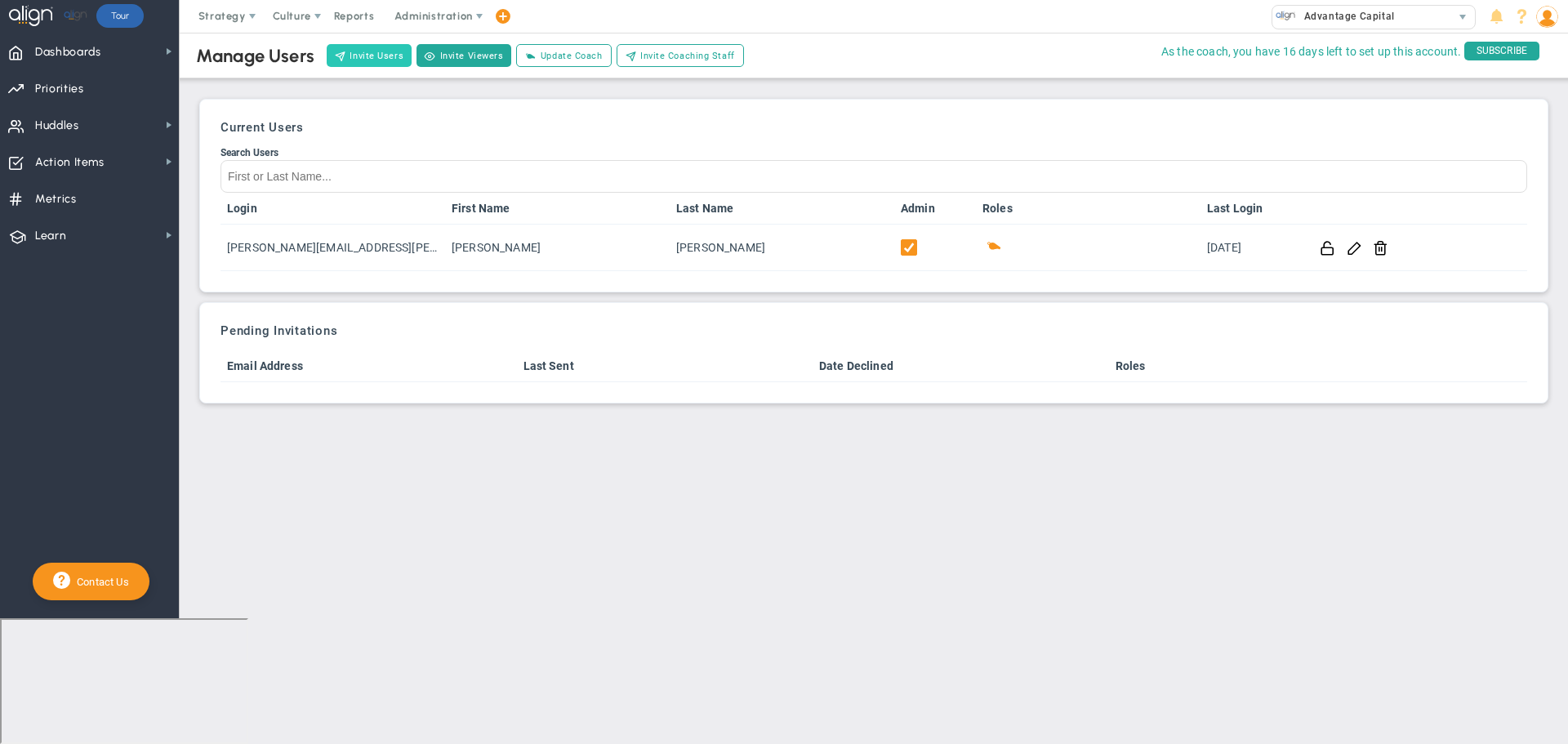
click at [342, 53] on span at bounding box center [340, 56] width 12 height 11
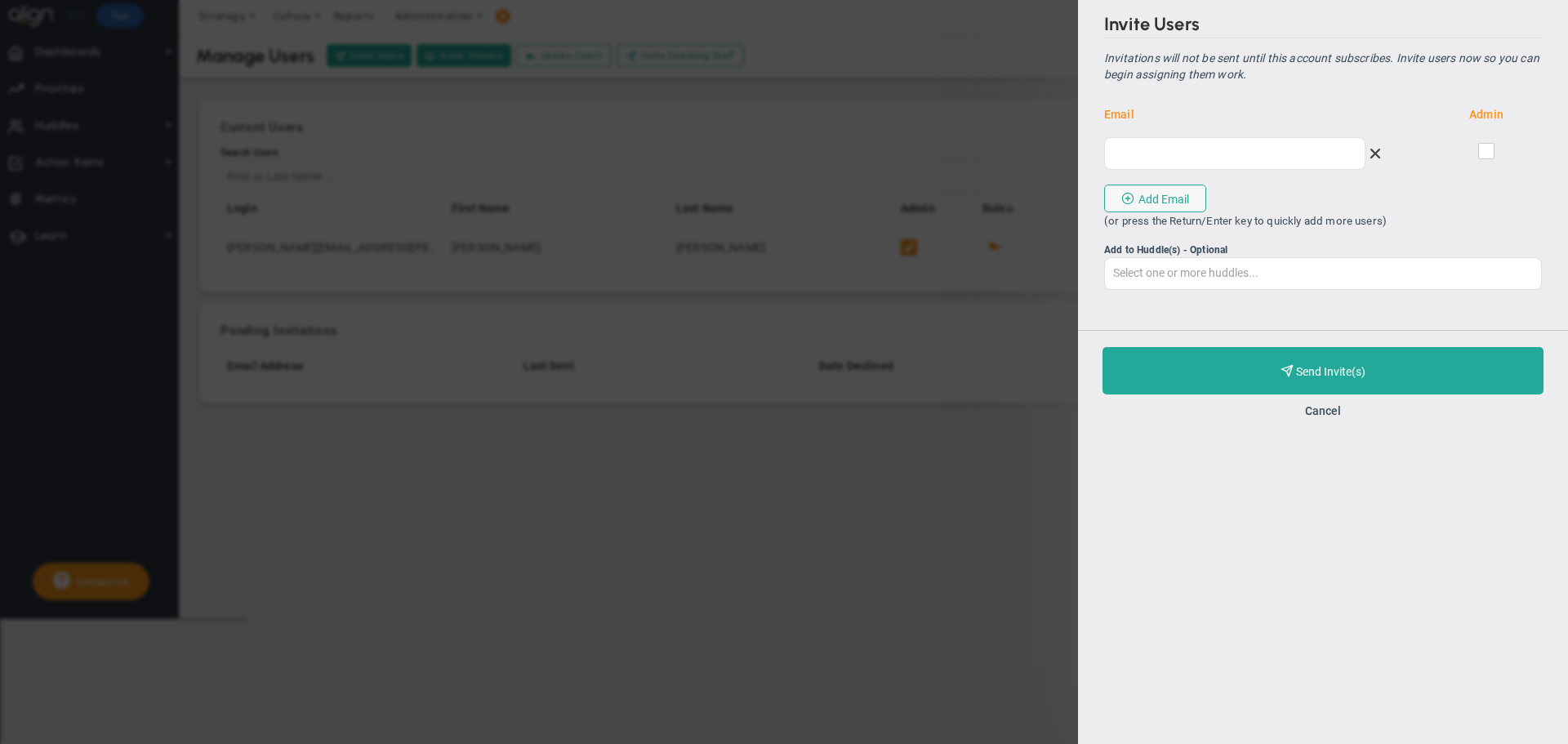
click at [948, 43] on div "Invite Users Invitations will not be sent until this account subscribes. Invite…" at bounding box center [784, 372] width 1568 height 744
click at [1333, 407] on button "Cancel" at bounding box center [1323, 411] width 36 height 13
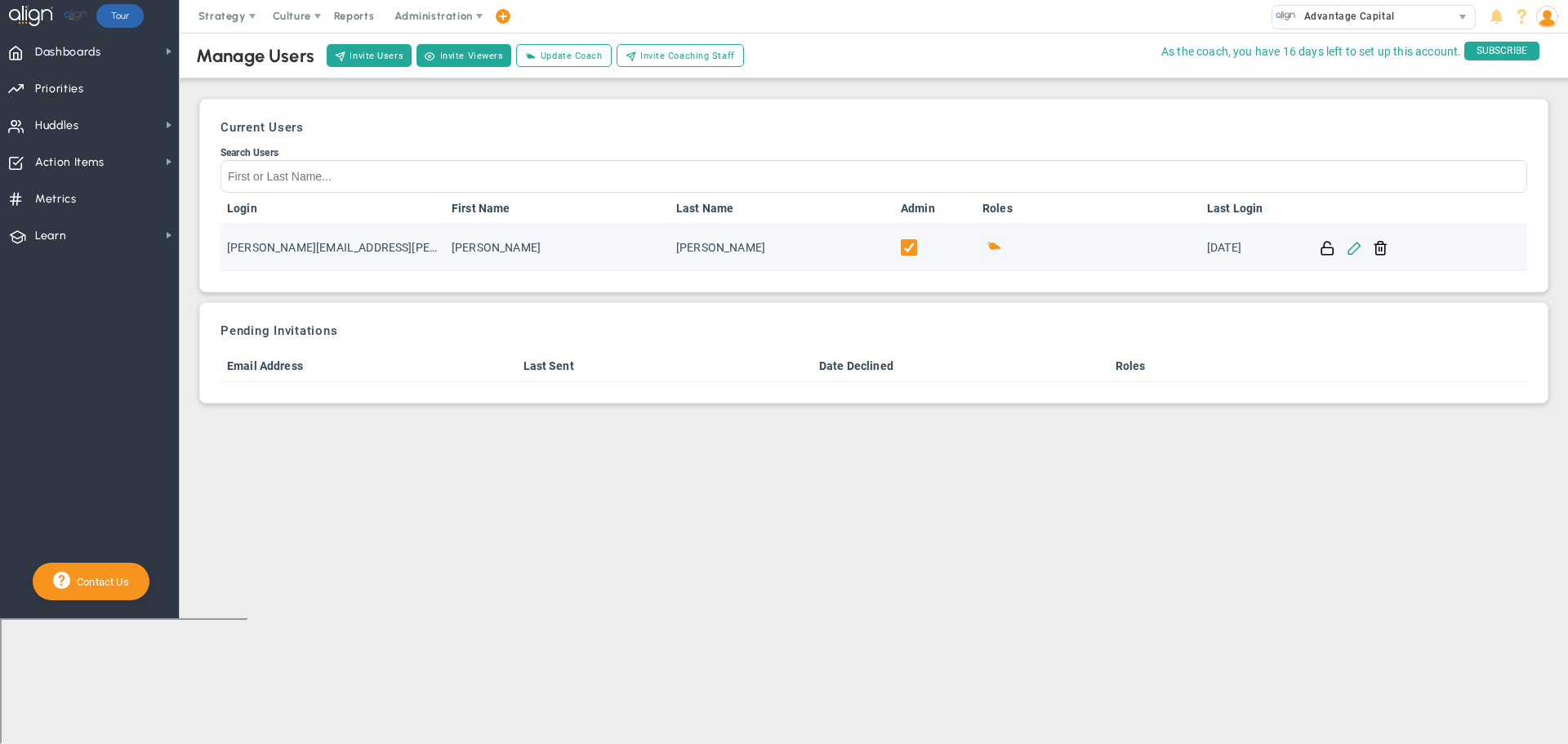
click at [1358, 252] on span at bounding box center [1354, 247] width 15 height 15
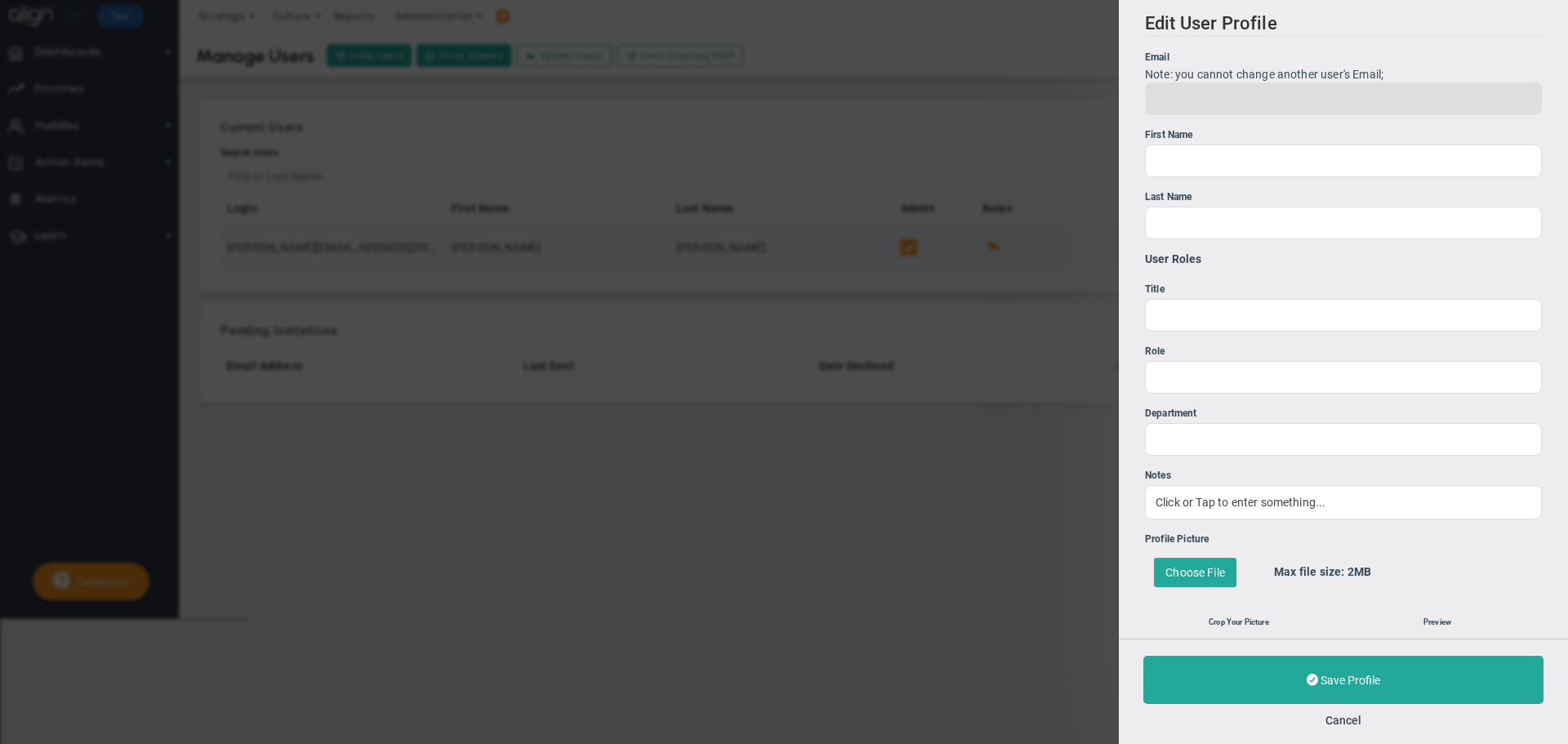
type input "[PERSON_NAME][EMAIL_ADDRESS][PERSON_NAME][DOMAIN_NAME]"
type input "[PERSON_NAME]"
type input "0"
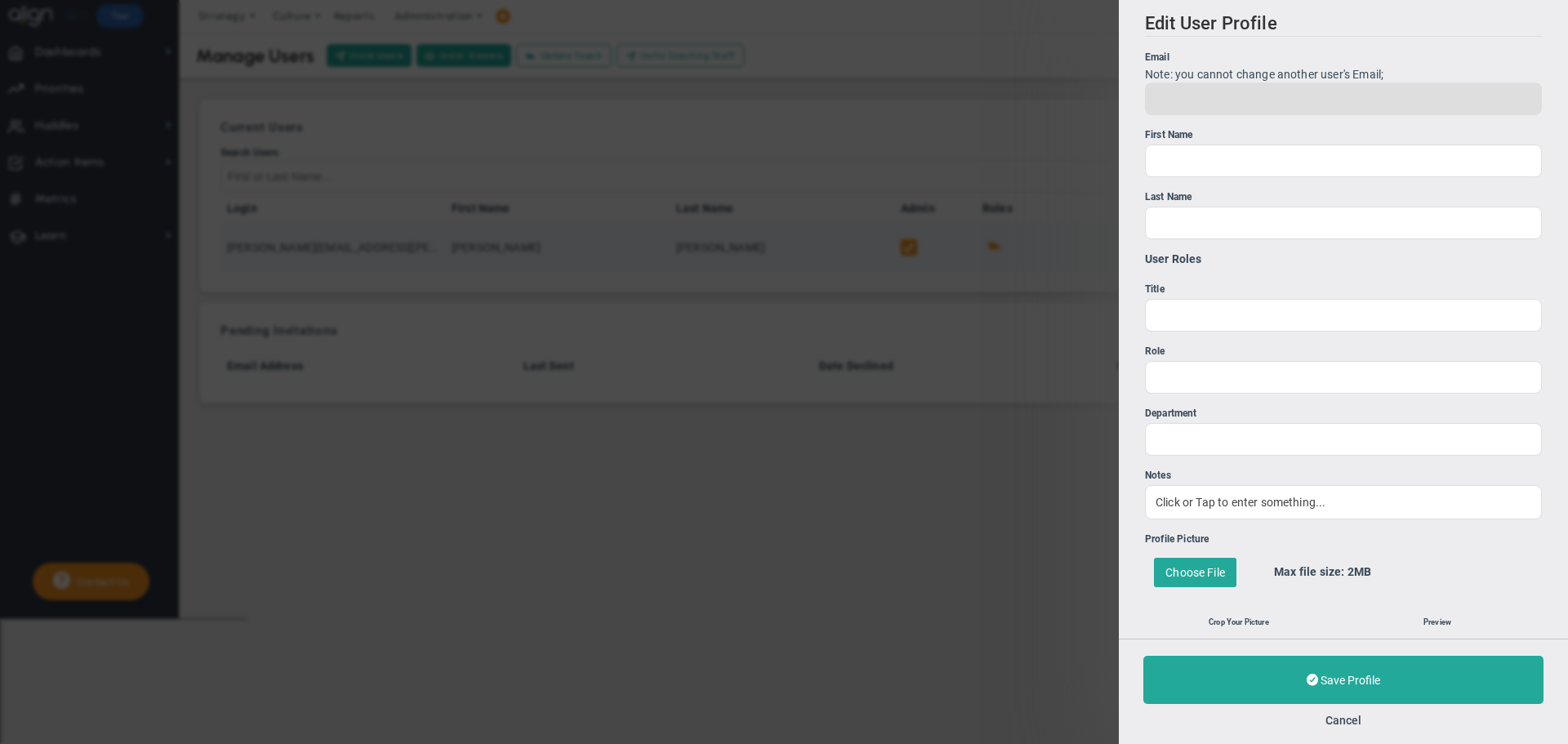
type input "0"
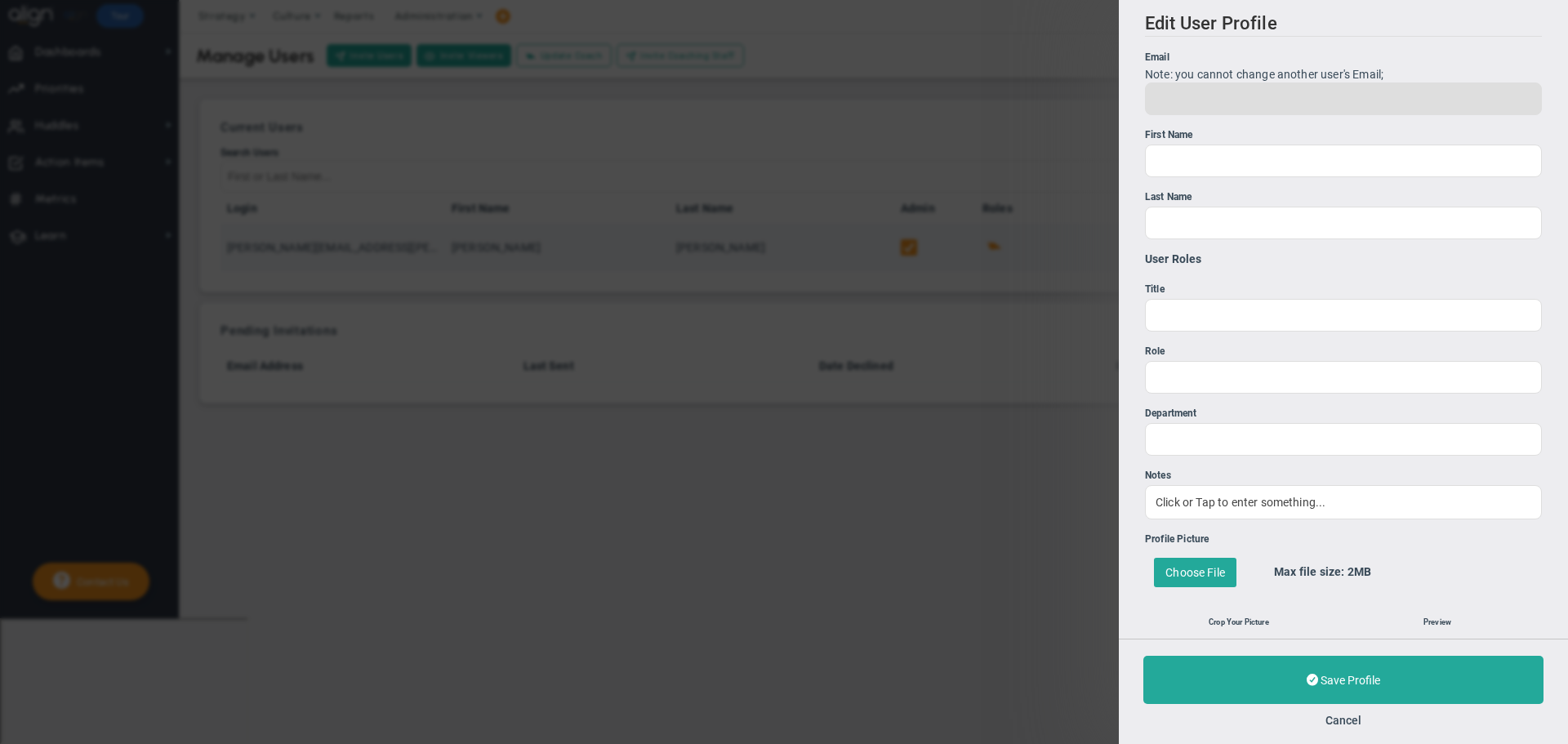
type input "0"
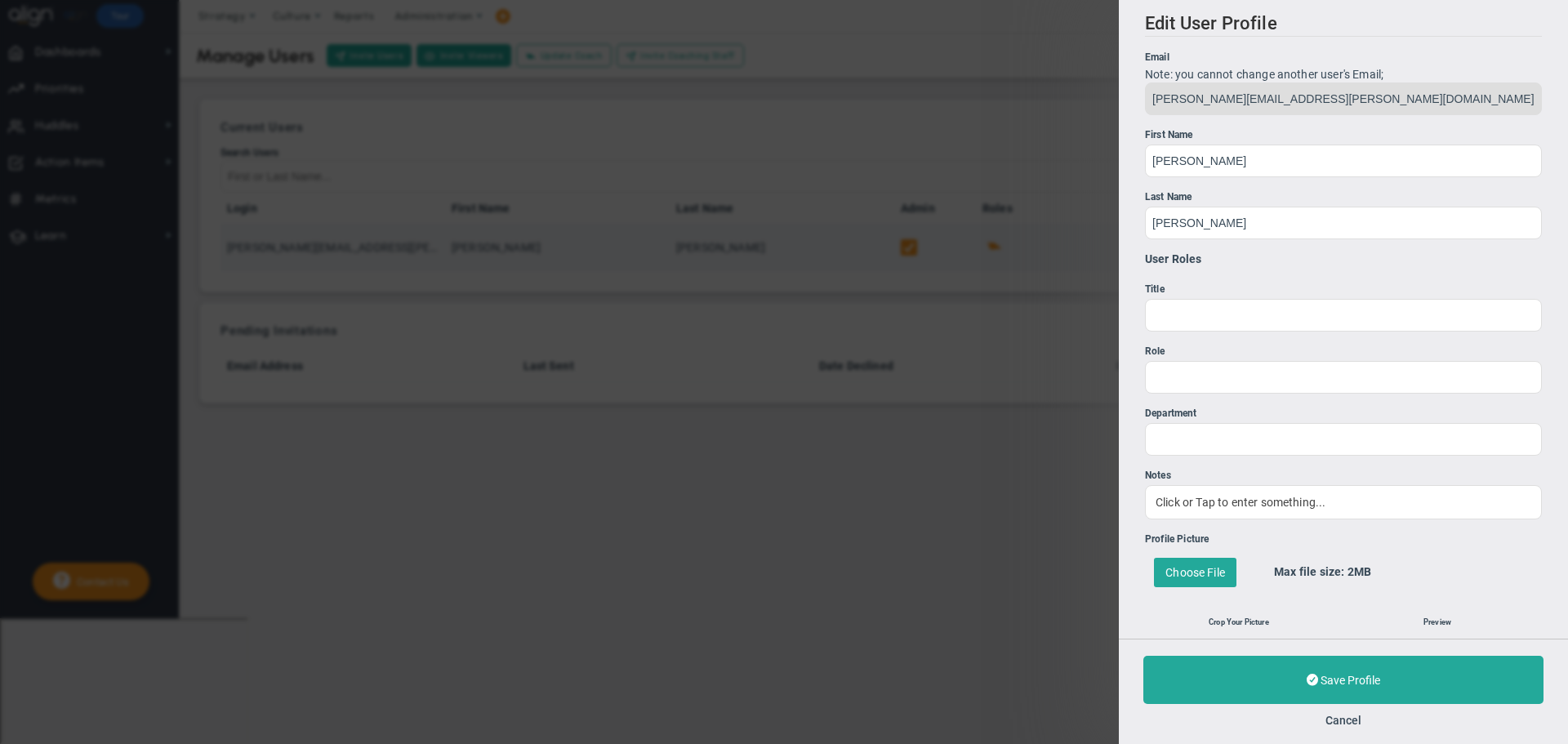
type input "1"
type input "000"
type input "5129648568"
type input "000"
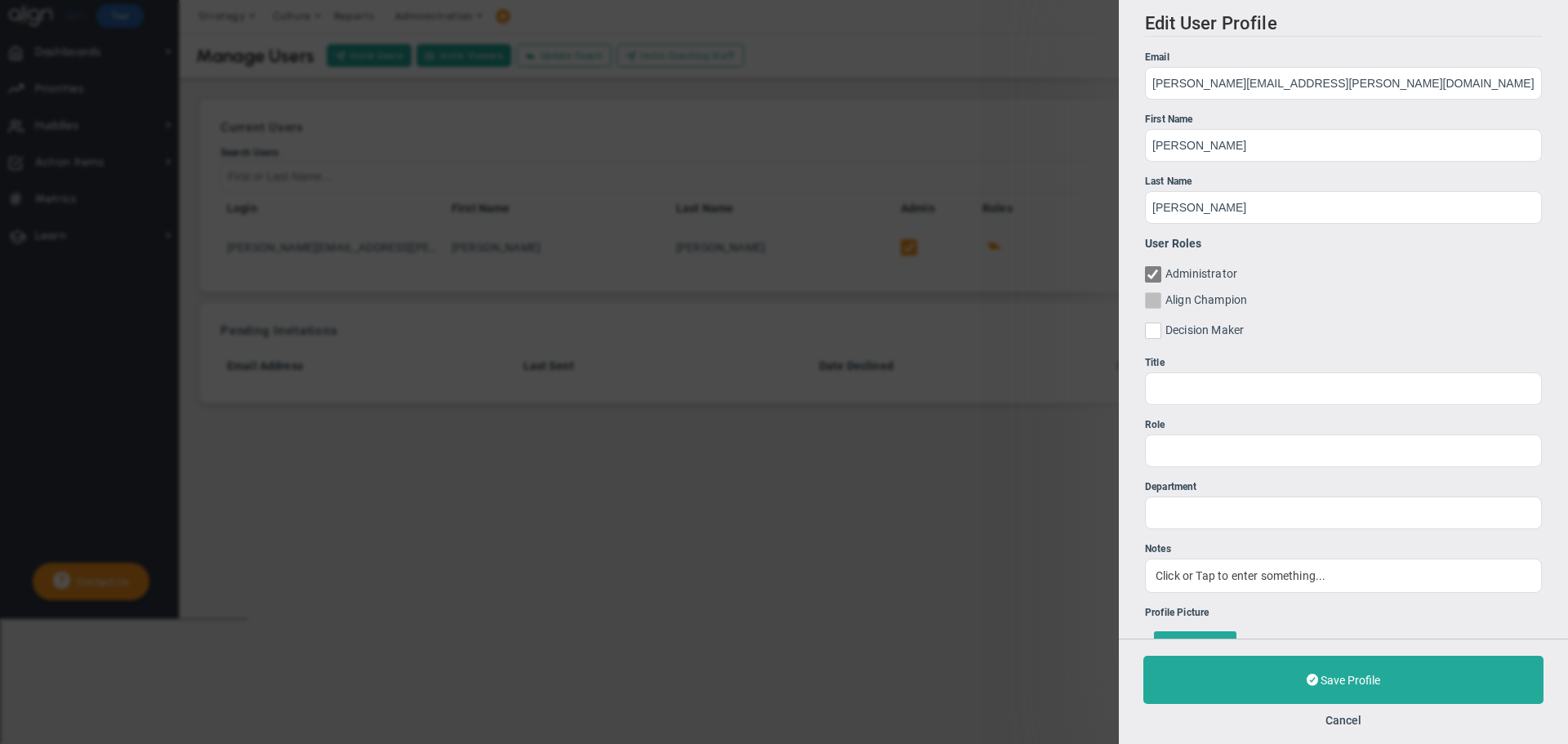
click at [1159, 301] on input "Align Champion" at bounding box center [1154, 304] width 11 height 16
checkbox input "true"
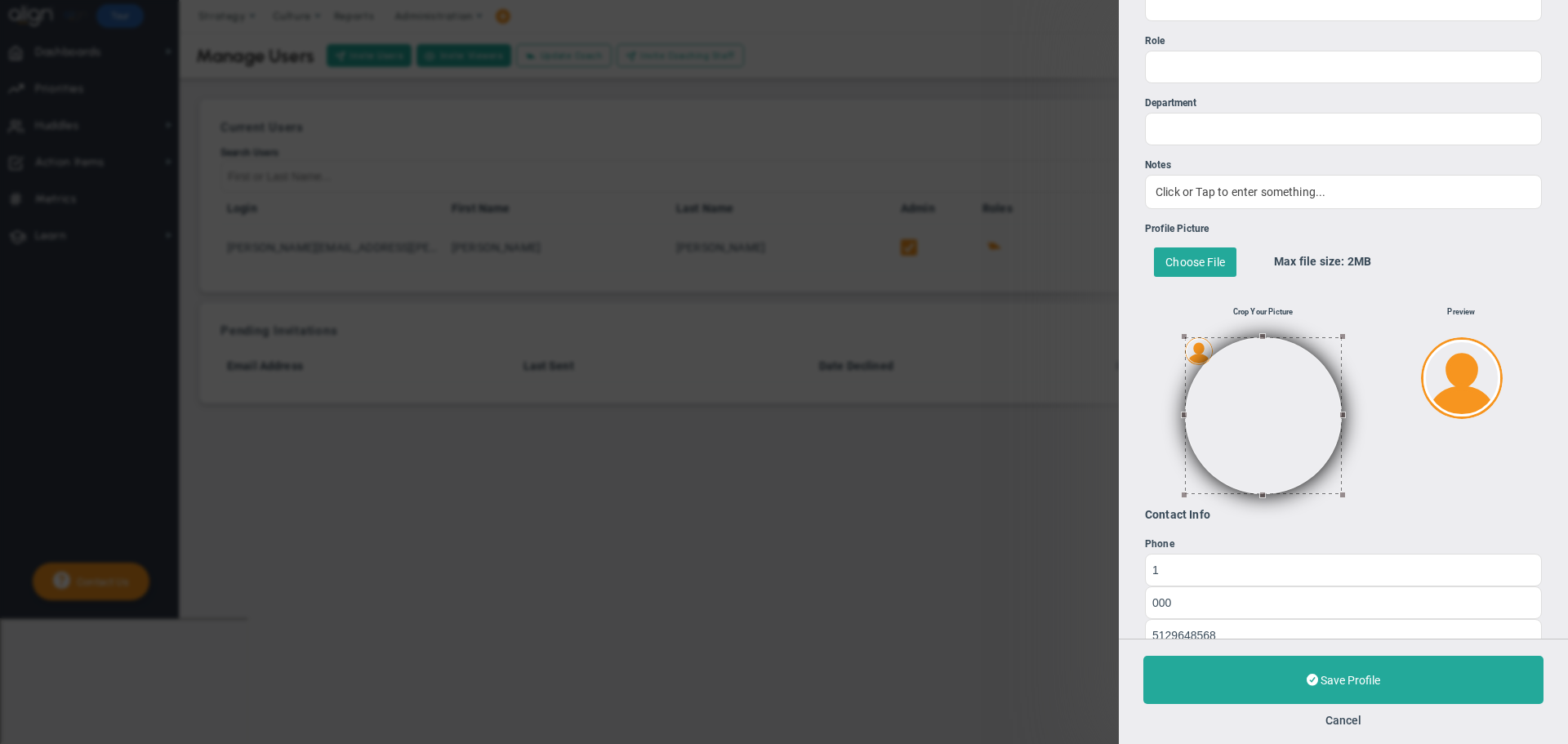
scroll to position [408, 0]
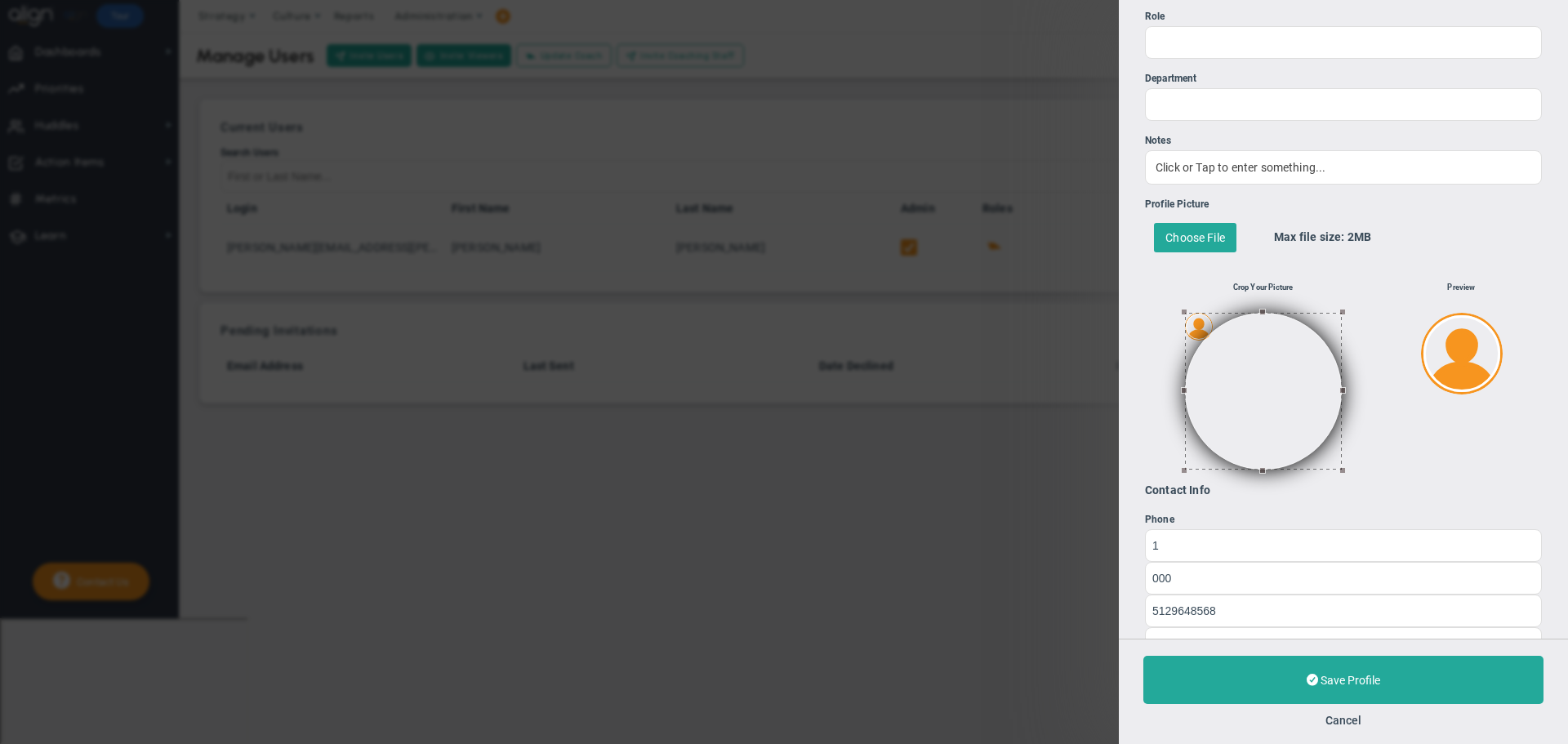
click at [1286, 371] on button at bounding box center [1263, 391] width 157 height 157
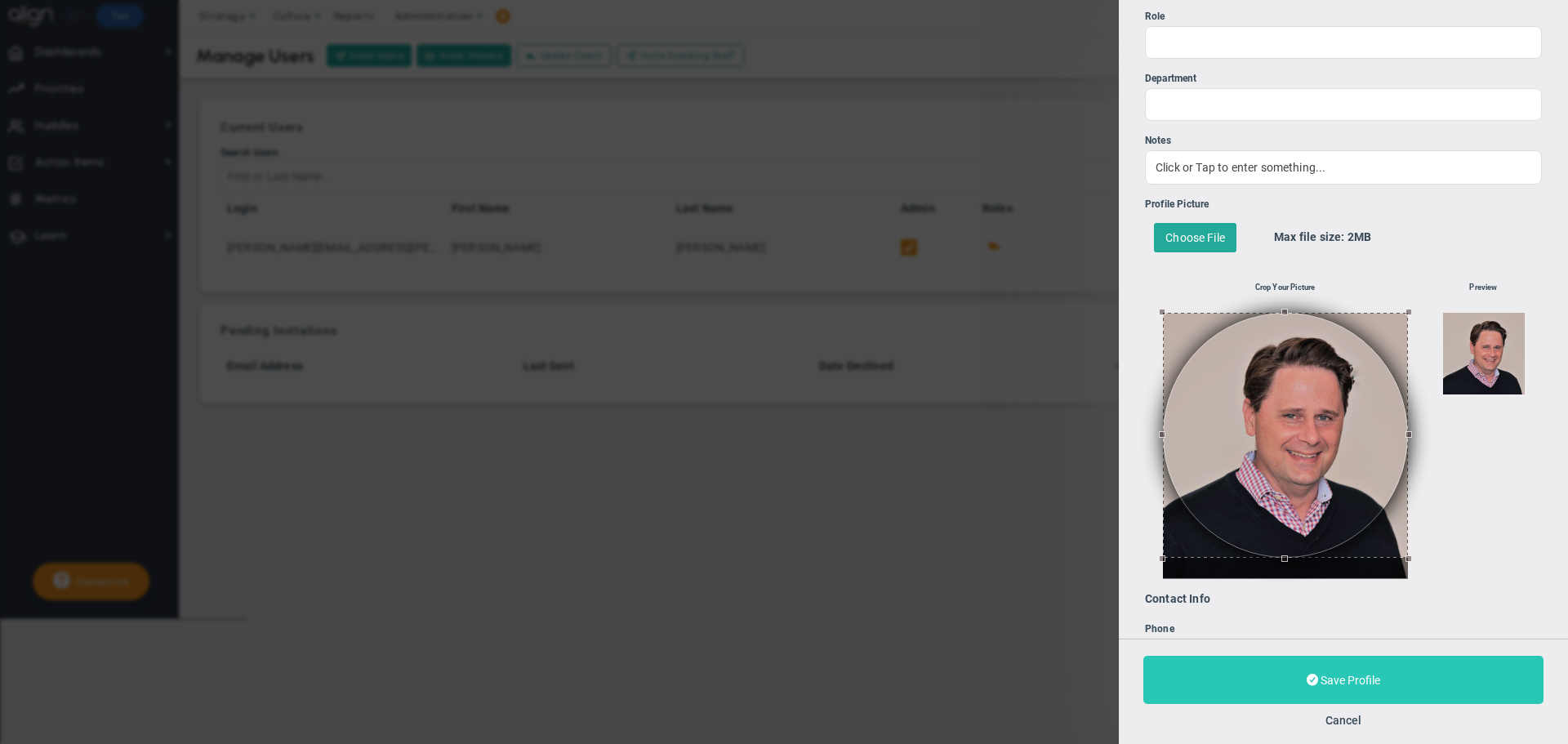
click at [1355, 671] on button "Save Profile" at bounding box center [1343, 680] width 400 height 48
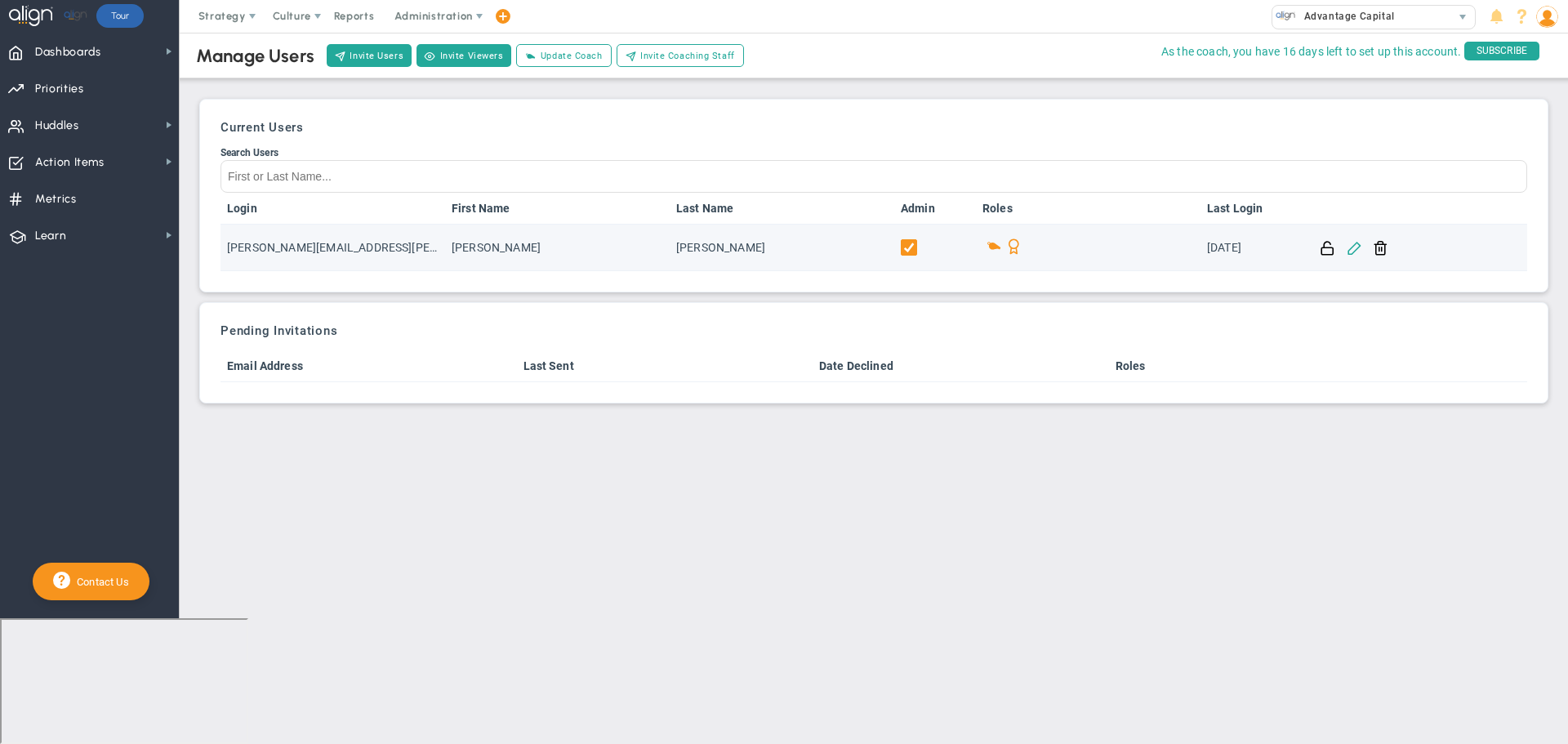
click at [1354, 249] on span at bounding box center [1354, 247] width 15 height 15
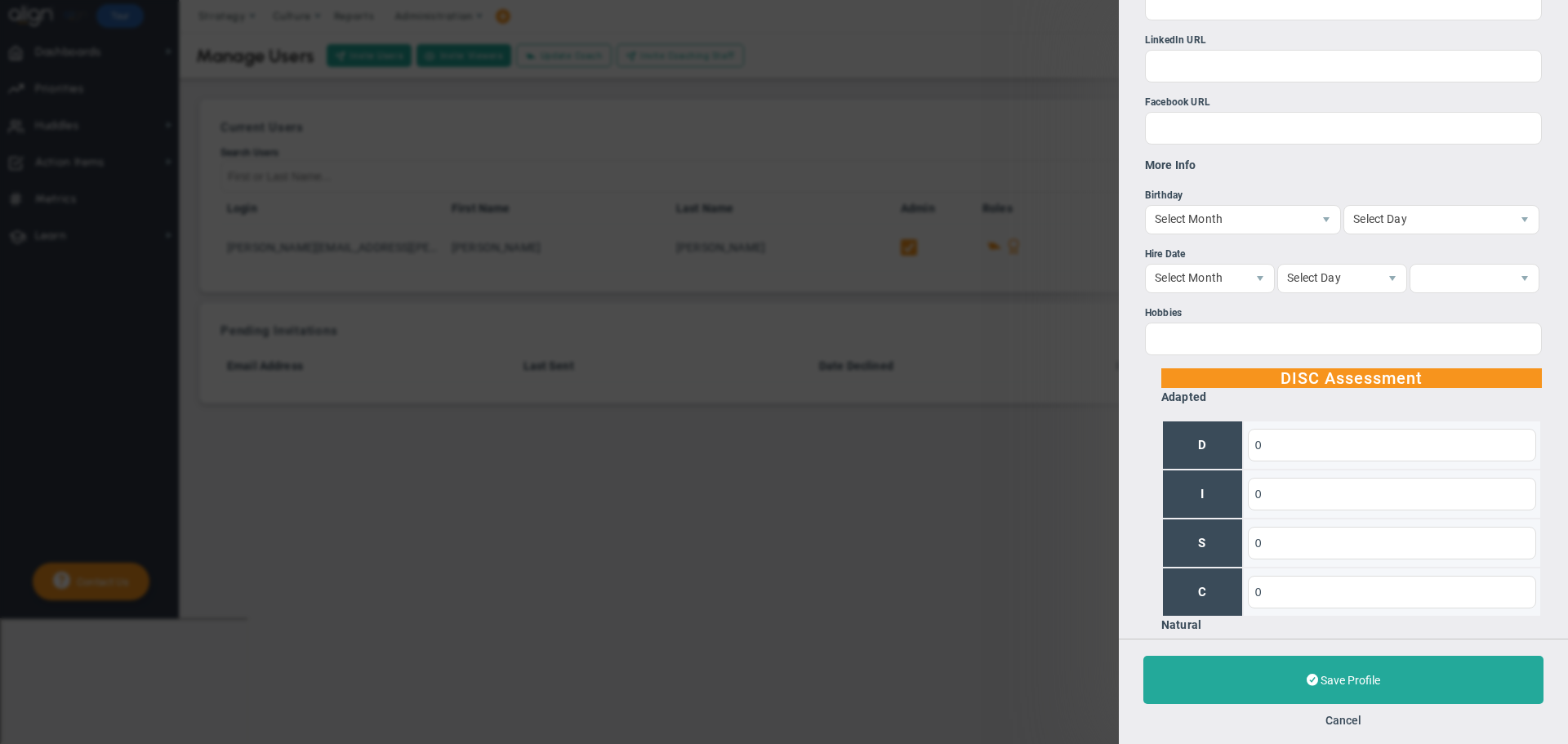
scroll to position [1175, 0]
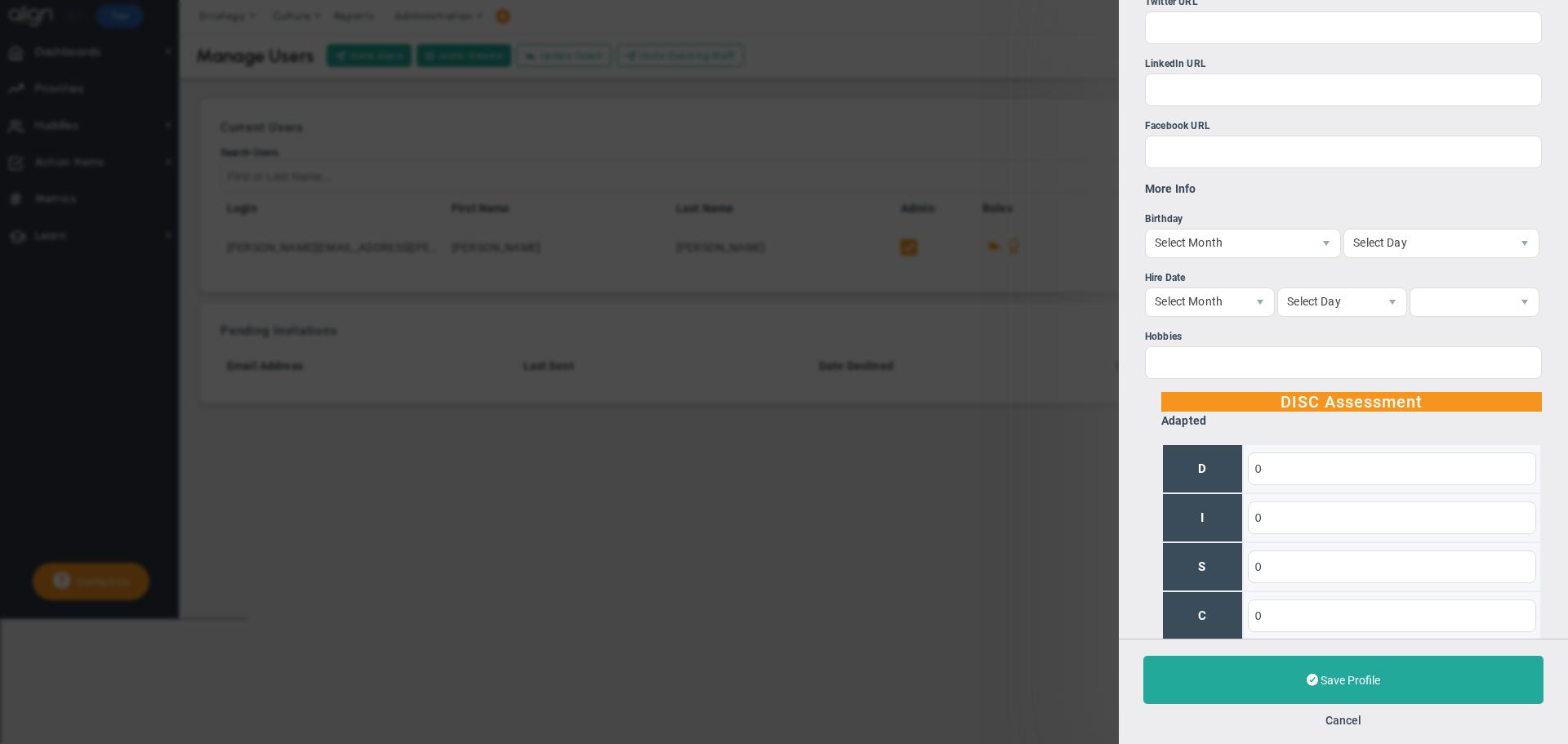
click at [1415, 406] on h3 "DISC Assessment" at bounding box center [1351, 402] width 380 height 20
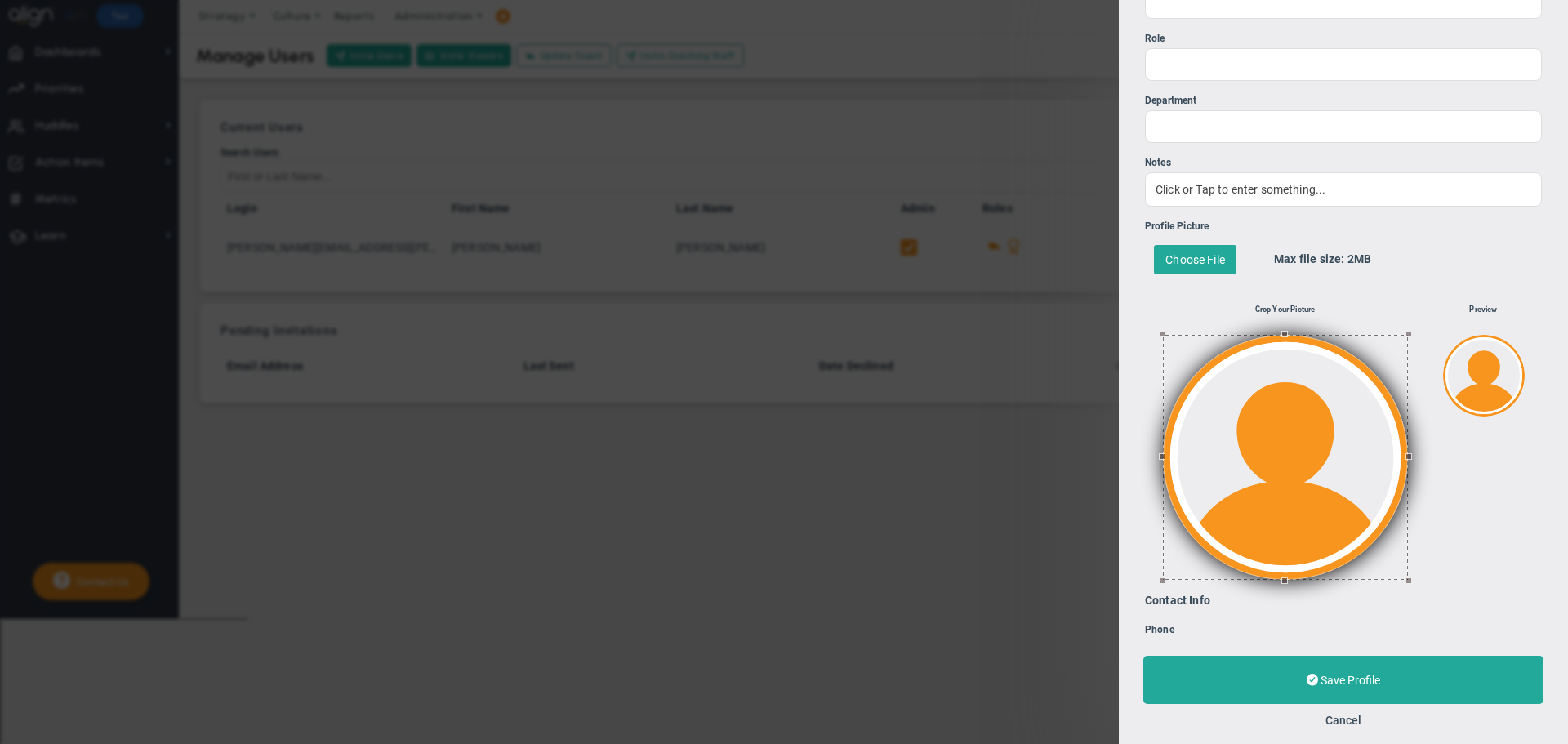
scroll to position [358, 0]
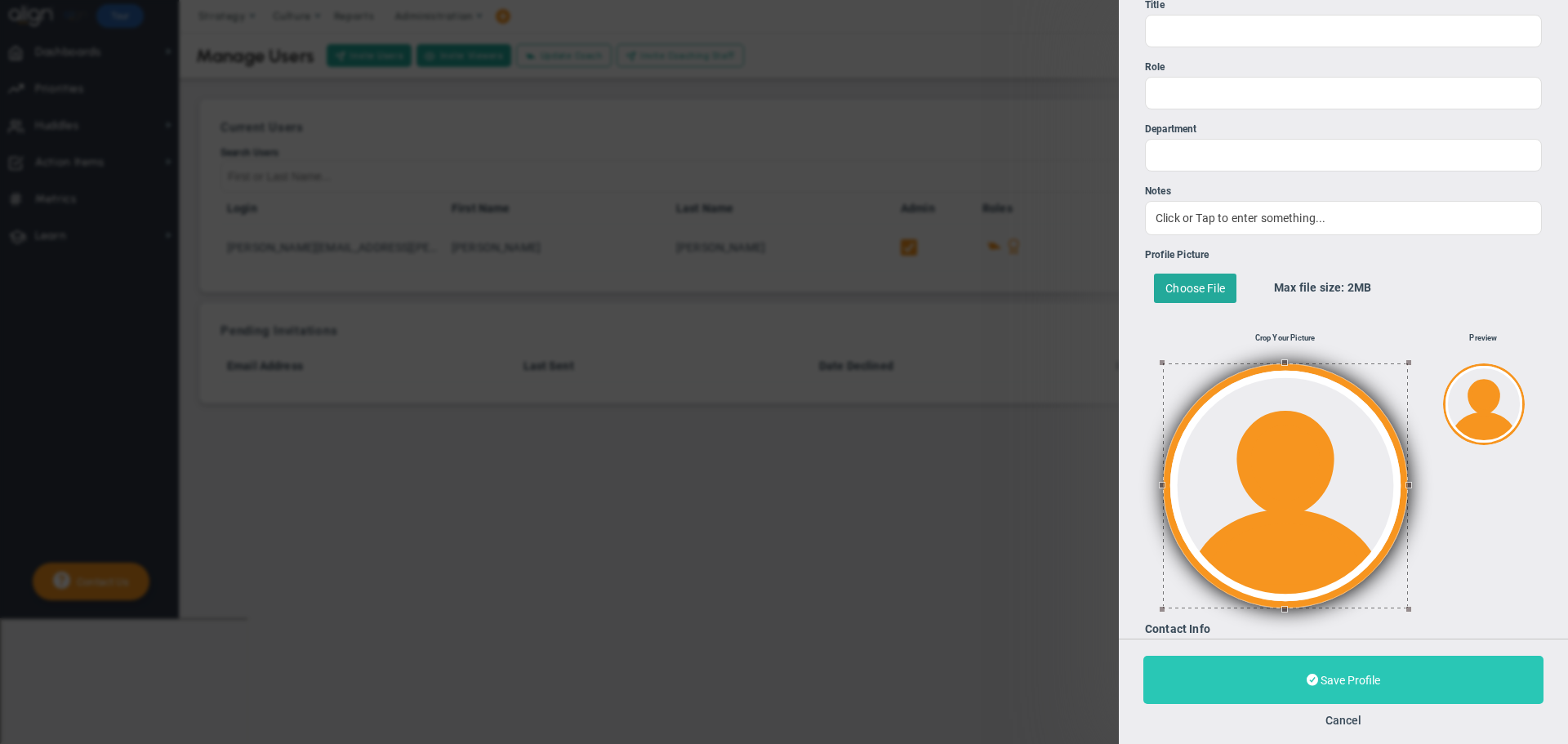
click at [1355, 676] on span "Save Profile" at bounding box center [1350, 680] width 59 height 13
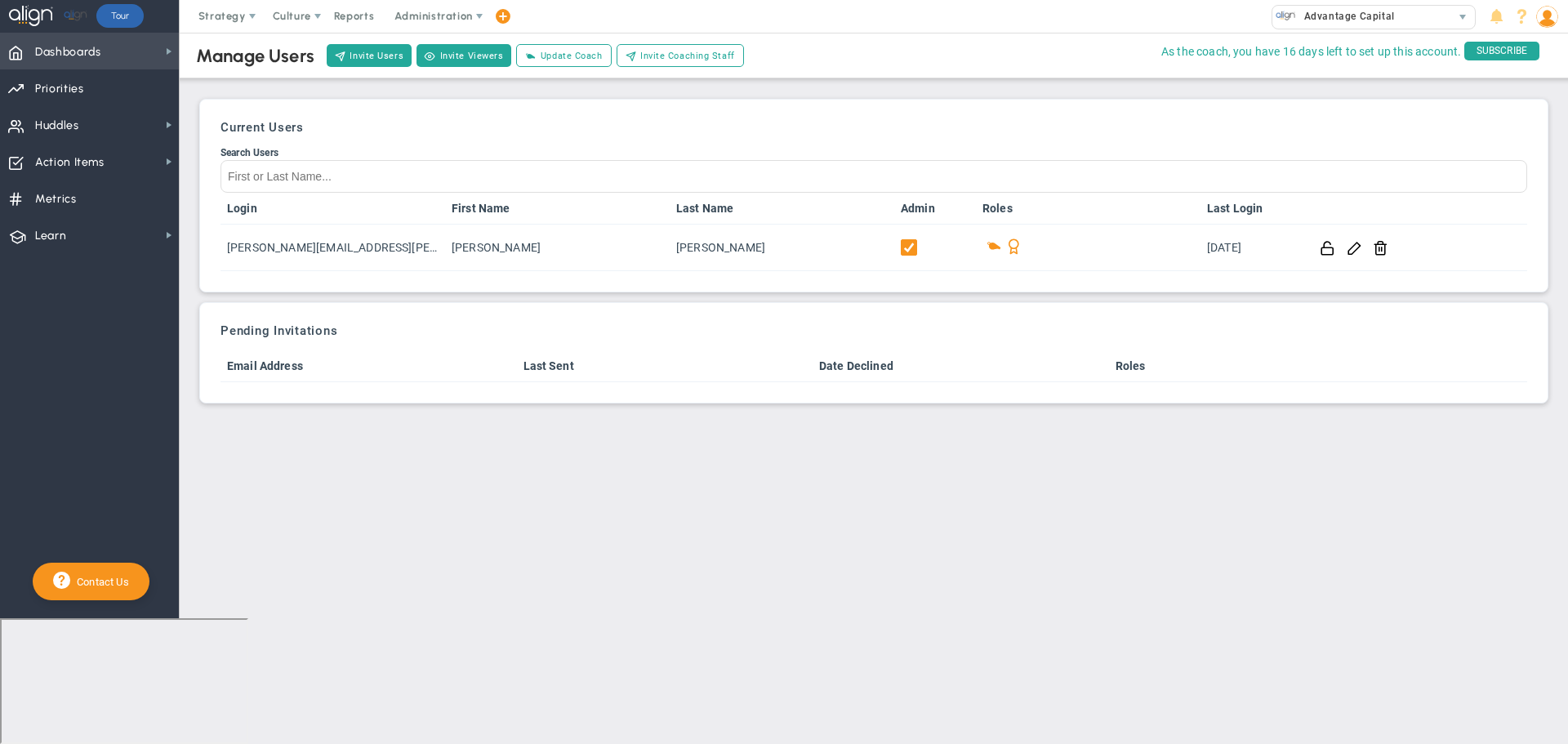
click at [50, 45] on span "Dashboards" at bounding box center [68, 52] width 66 height 34
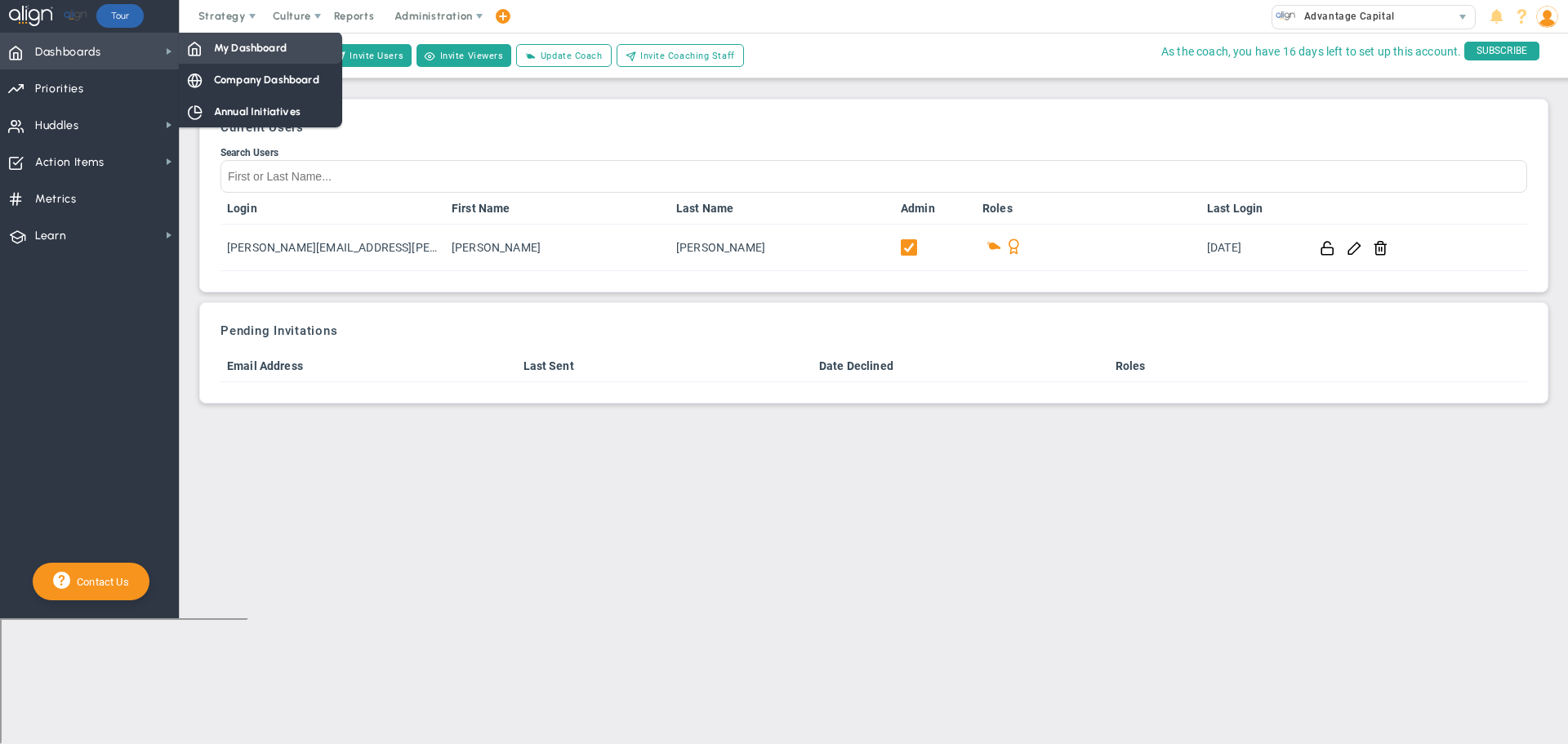
click at [232, 41] on span "My Dashboard" at bounding box center [249, 48] width 73 height 15
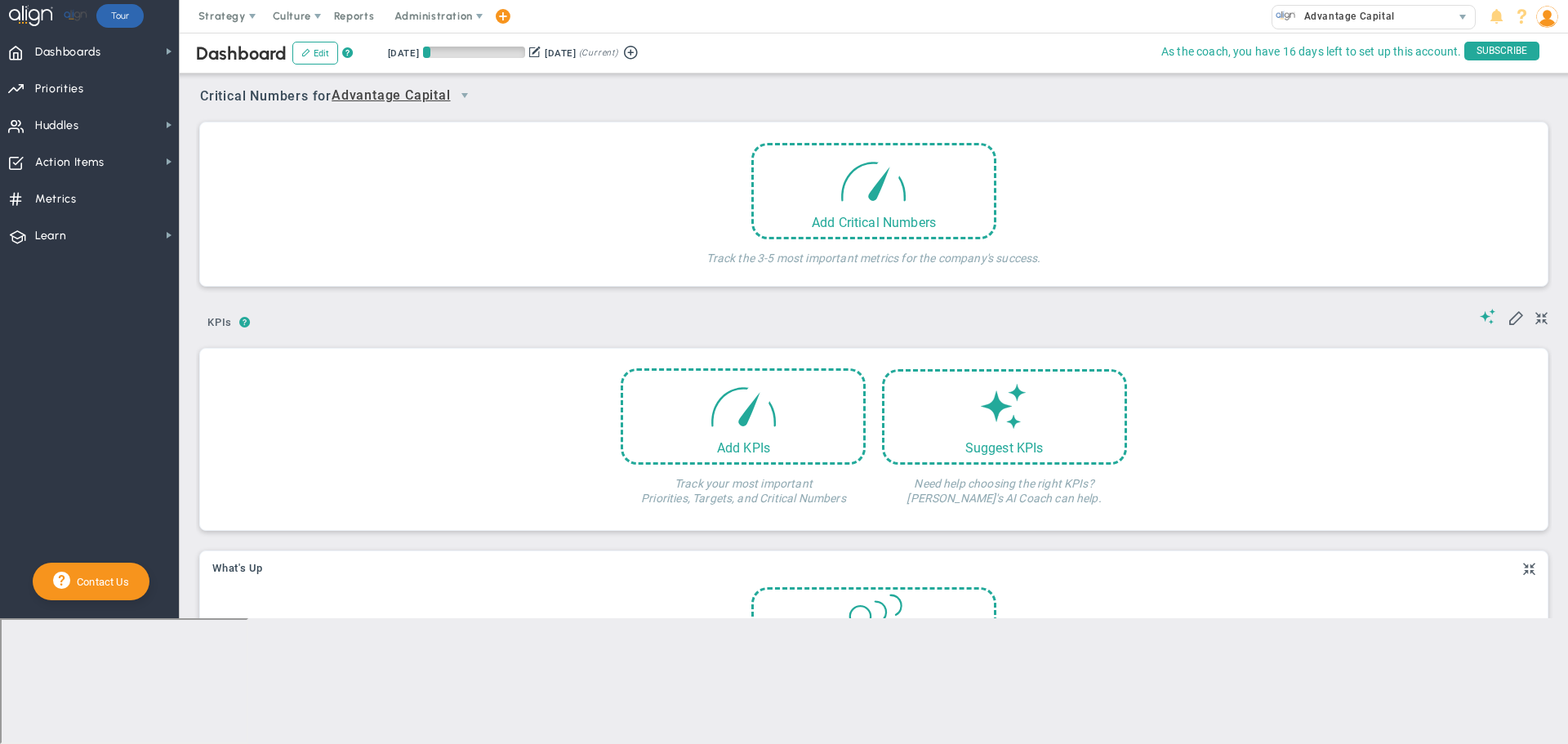
click at [441, 99] on span "Advantage Capital" at bounding box center [391, 96] width 119 height 21
click at [405, 150] on li "[PERSON_NAME]" at bounding box center [408, 158] width 144 height 34
click at [823, 181] on div "Add Critical Numbers" at bounding box center [873, 187] width 245 height 96
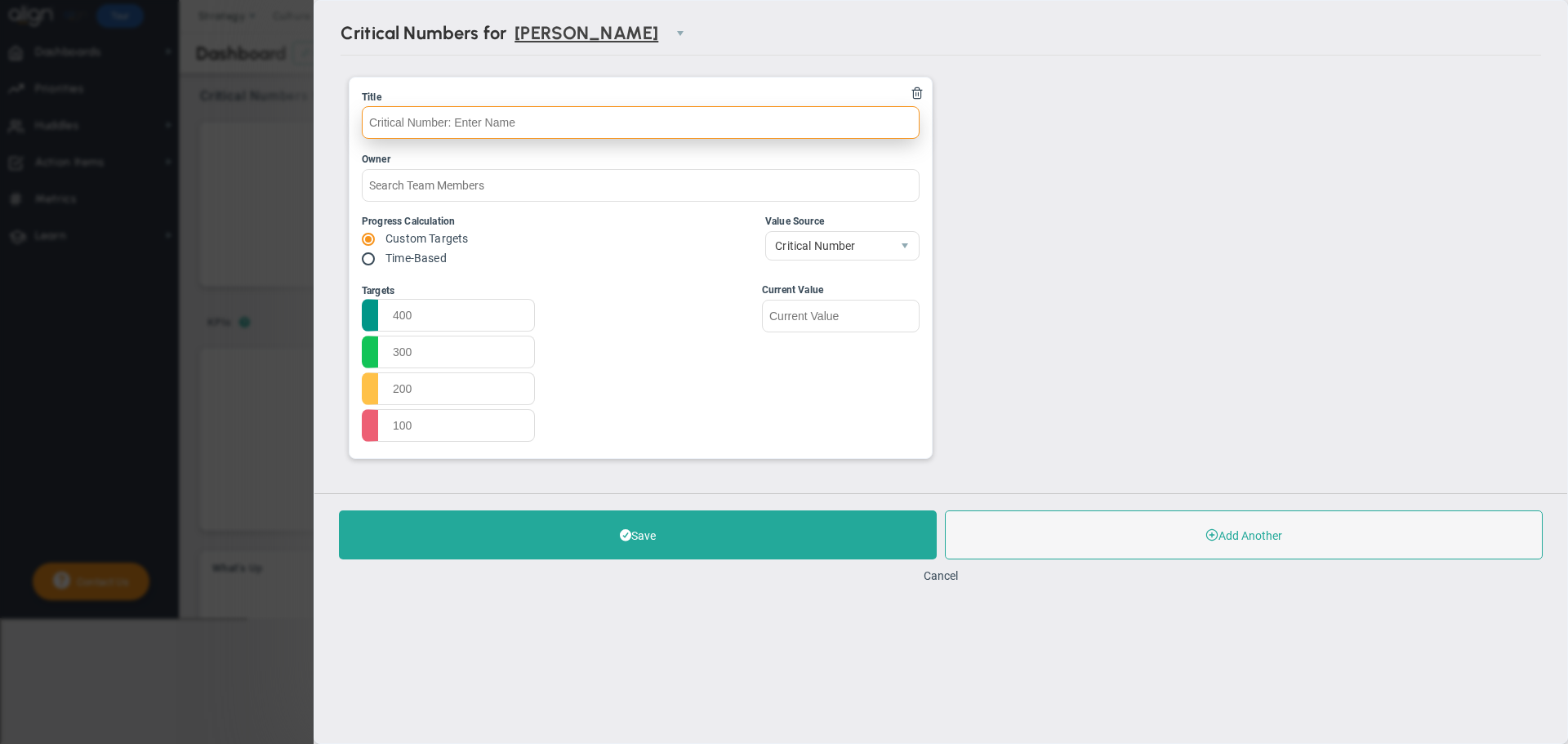
click at [572, 123] on input "text" at bounding box center [640, 122] width 558 height 32
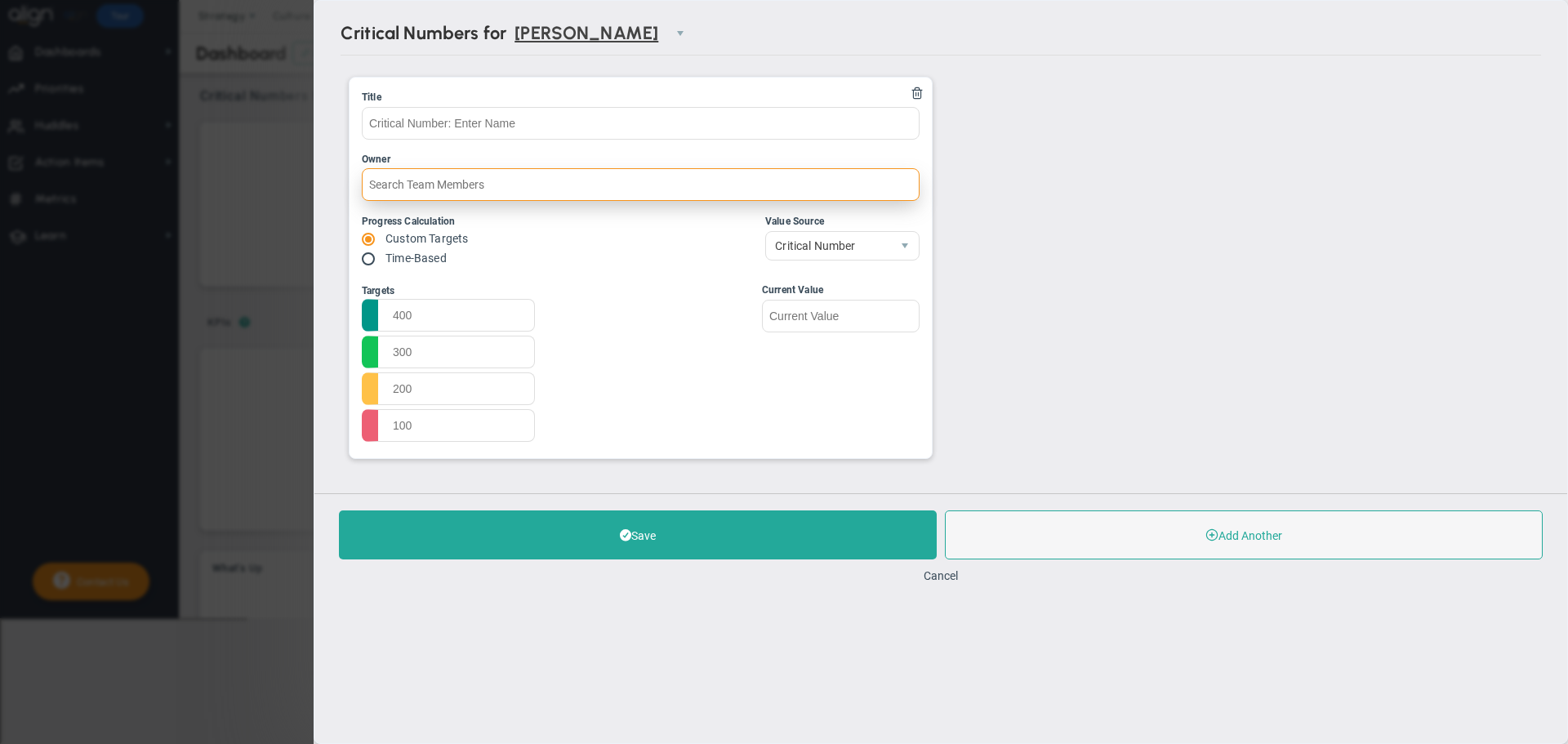
click at [544, 179] on input "text" at bounding box center [640, 185] width 558 height 32
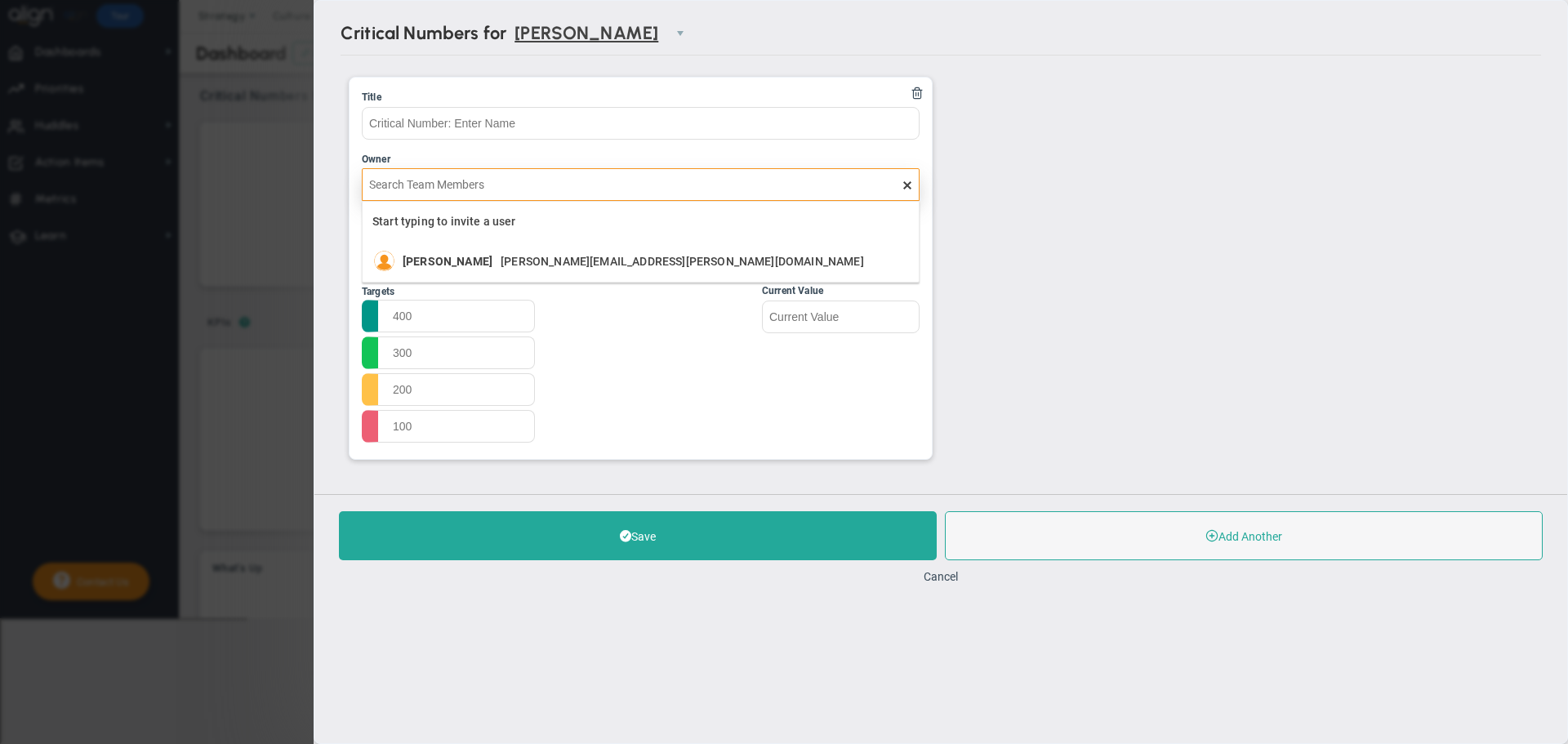
click at [544, 179] on input "text" at bounding box center [640, 185] width 558 height 32
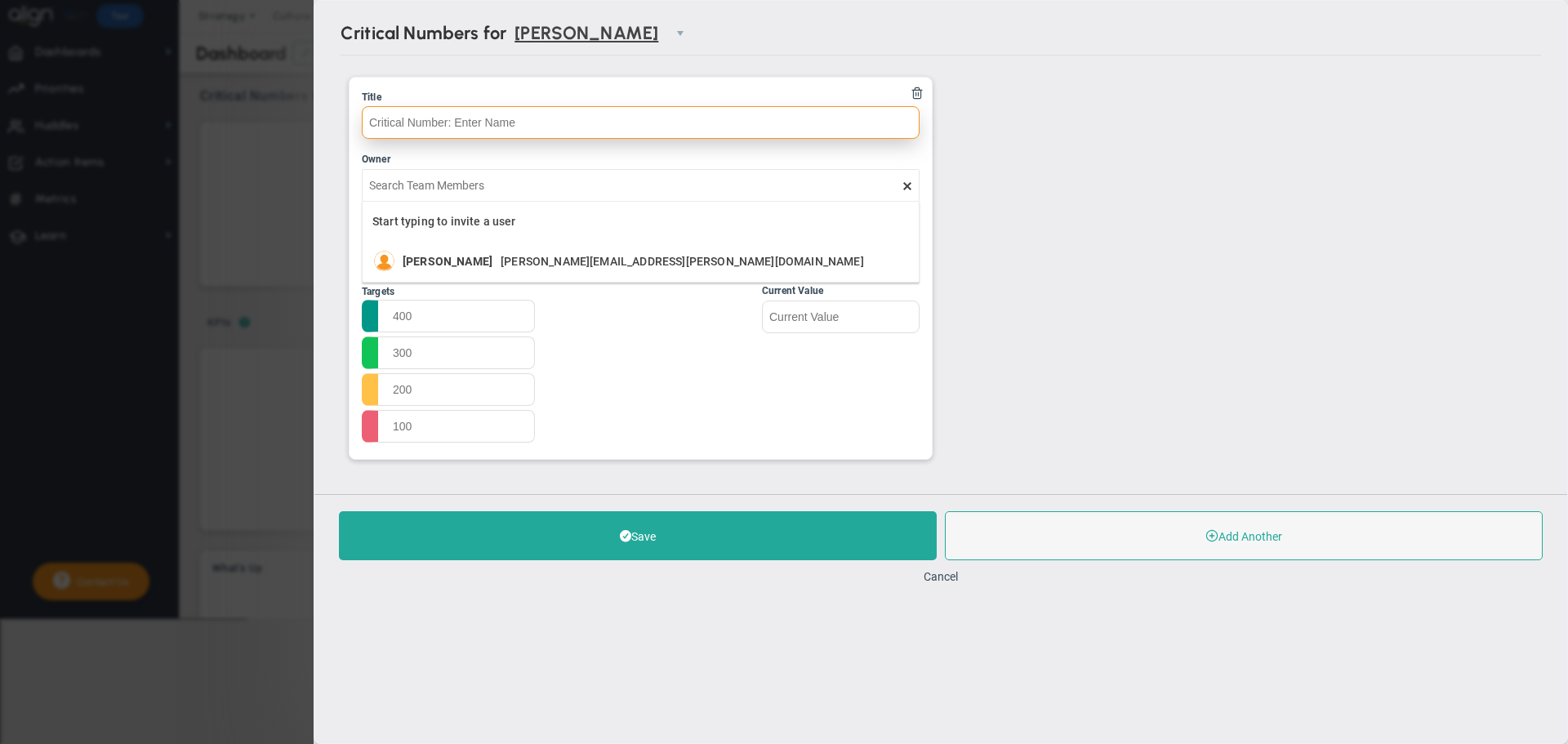
click at [594, 125] on input "text" at bounding box center [640, 122] width 558 height 32
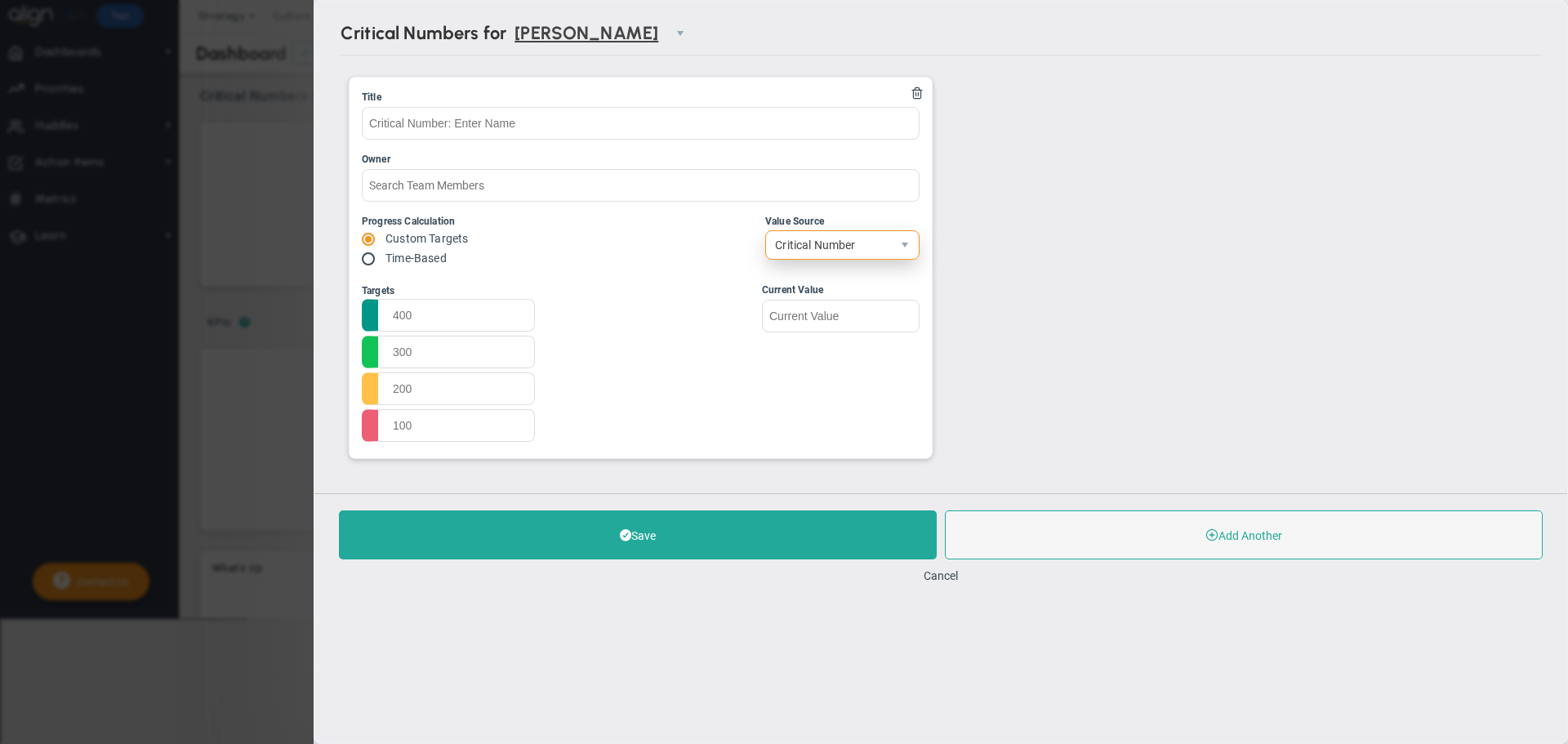
click at [862, 249] on span "Critical Number" at bounding box center [828, 245] width 125 height 28
click at [363, 259] on span at bounding box center [370, 258] width 16 height 13
click at [370, 260] on input "radio" at bounding box center [374, 259] width 16 height 13
radio input "true"
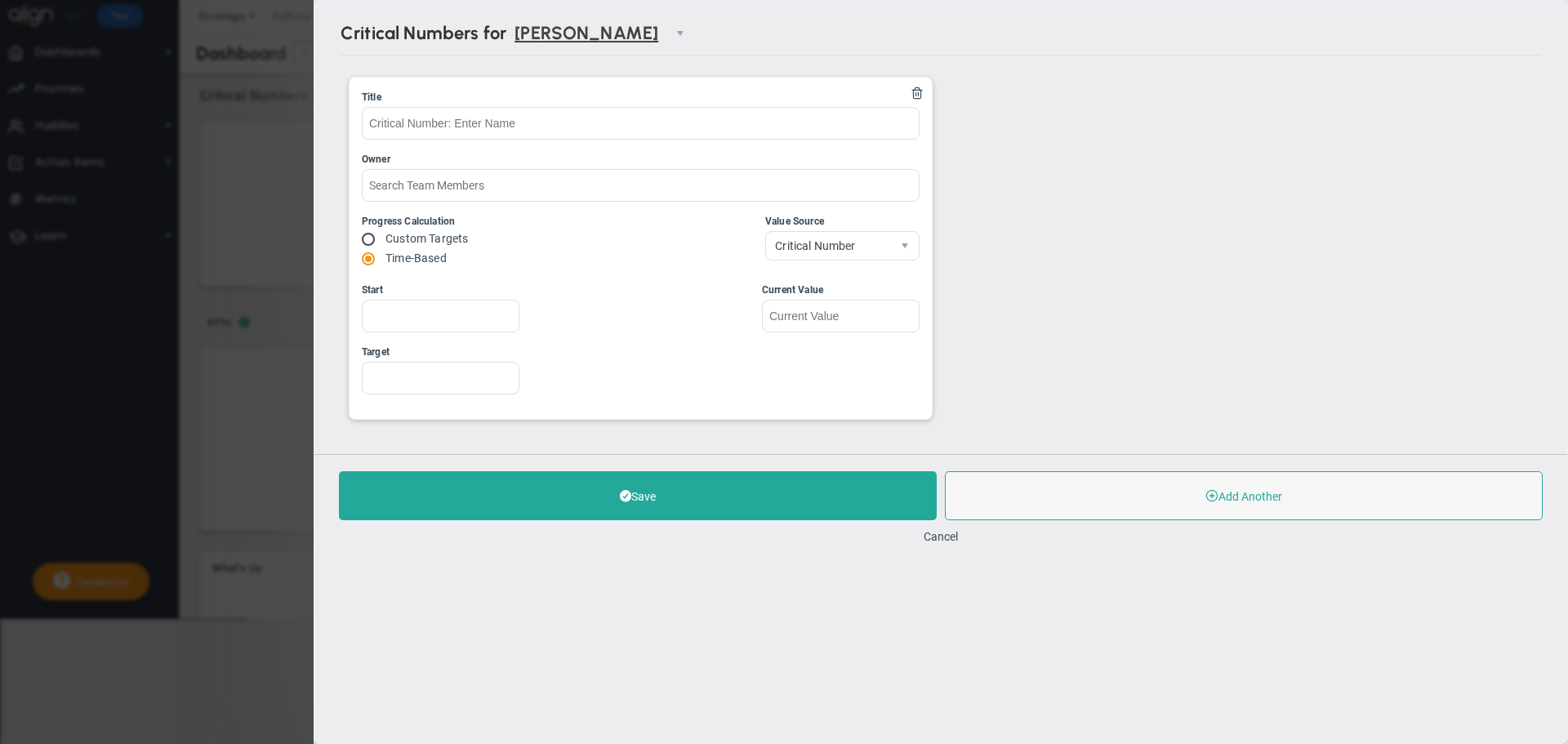
click at [371, 240] on input "radio" at bounding box center [374, 240] width 16 height 13
radio input "true"
radio input "false"
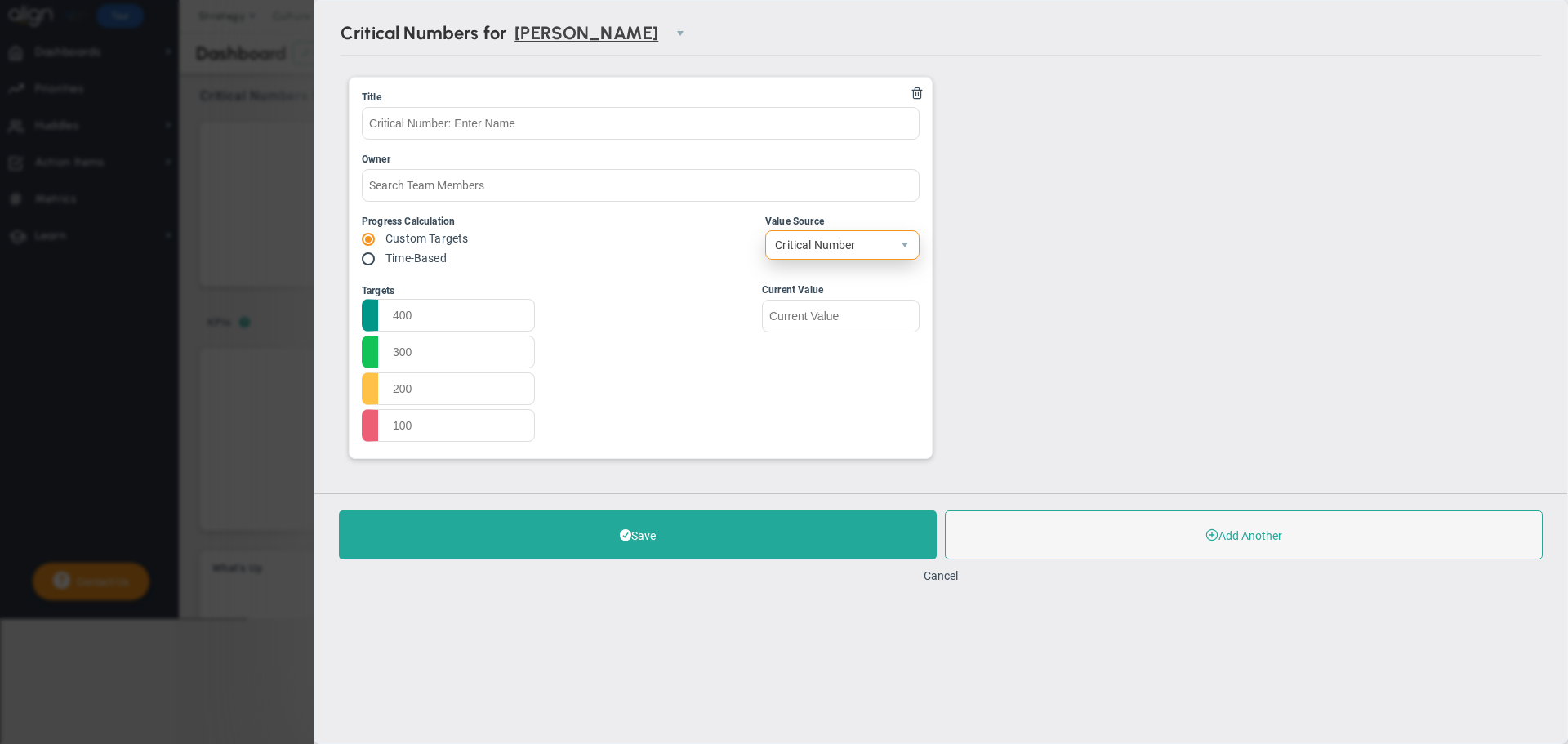
click at [823, 250] on span "Critical Number" at bounding box center [828, 245] width 125 height 28
click at [937, 571] on button "Cancel" at bounding box center [940, 575] width 34 height 13
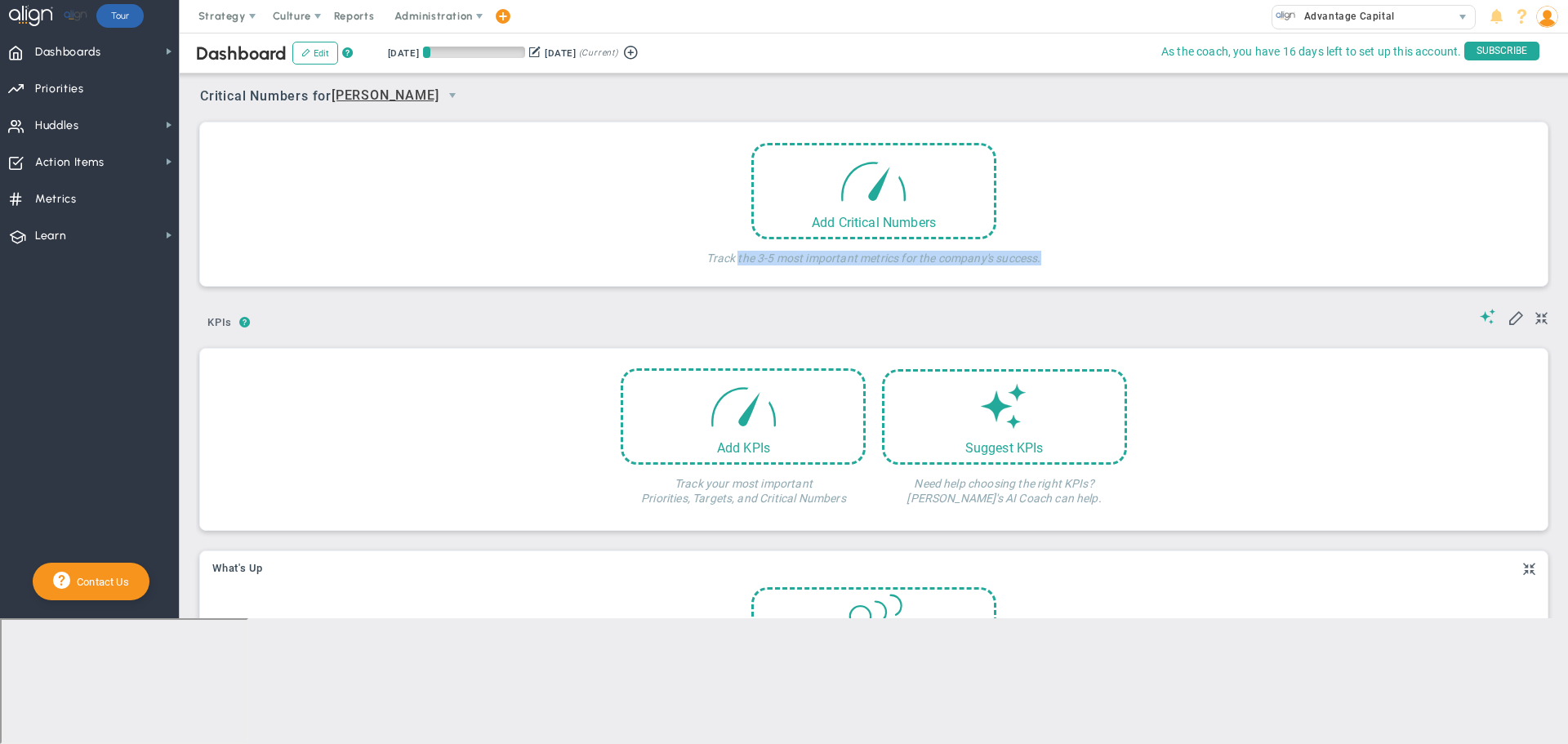
drag, startPoint x: 731, startPoint y: 258, endPoint x: 1040, endPoint y: 252, distance: 309.1
click at [1040, 252] on div "Add Critical Numbers Track the 3-5 most important metrics for the company's suc…" at bounding box center [874, 208] width 1323 height 131
copy h4 "the 3-5 most important metrics for the company's success."
click at [1080, 213] on div "Add Critical Numbers Track the 3-5 most important metrics for the company's suc…" at bounding box center [874, 208] width 1323 height 131
